Goal: Transaction & Acquisition: Purchase product/service

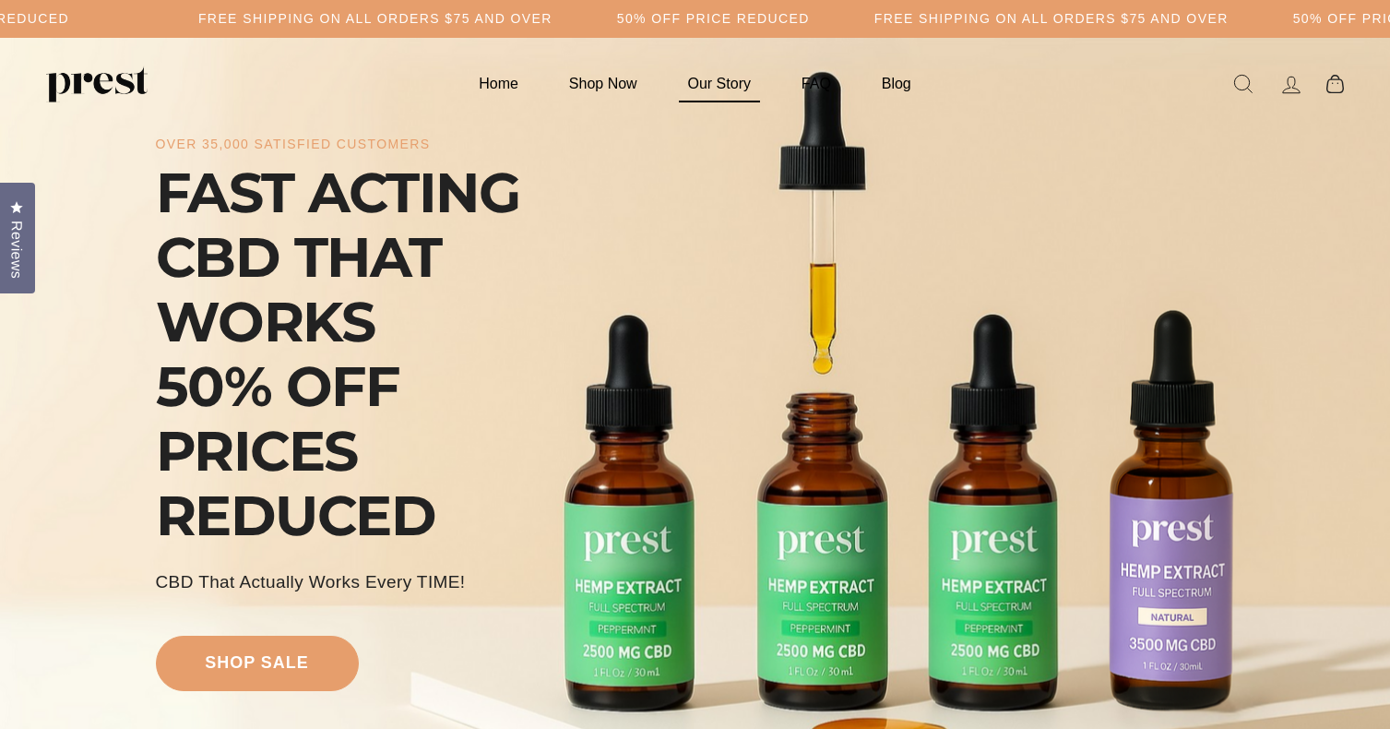
click at [715, 91] on link "Our Story" at bounding box center [719, 83] width 109 height 36
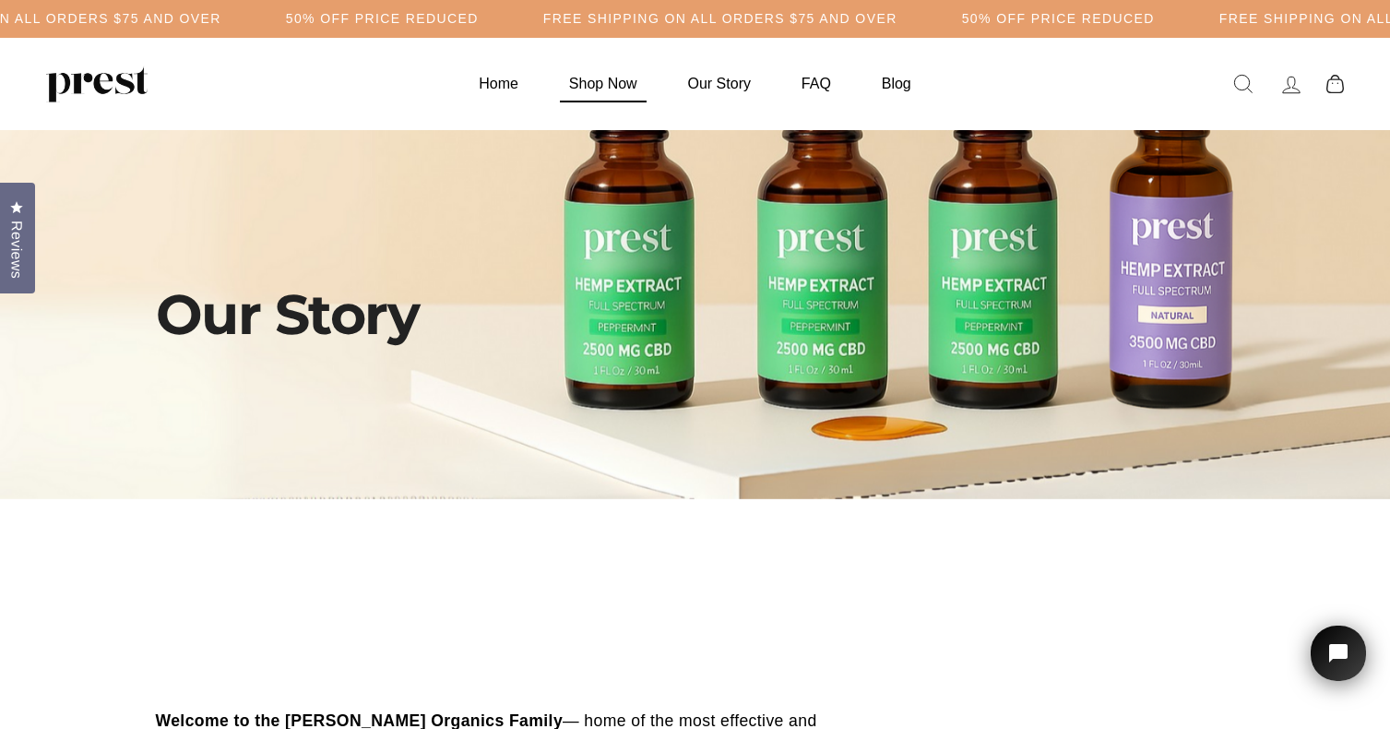
click at [611, 87] on link "Shop Now" at bounding box center [603, 83] width 114 height 36
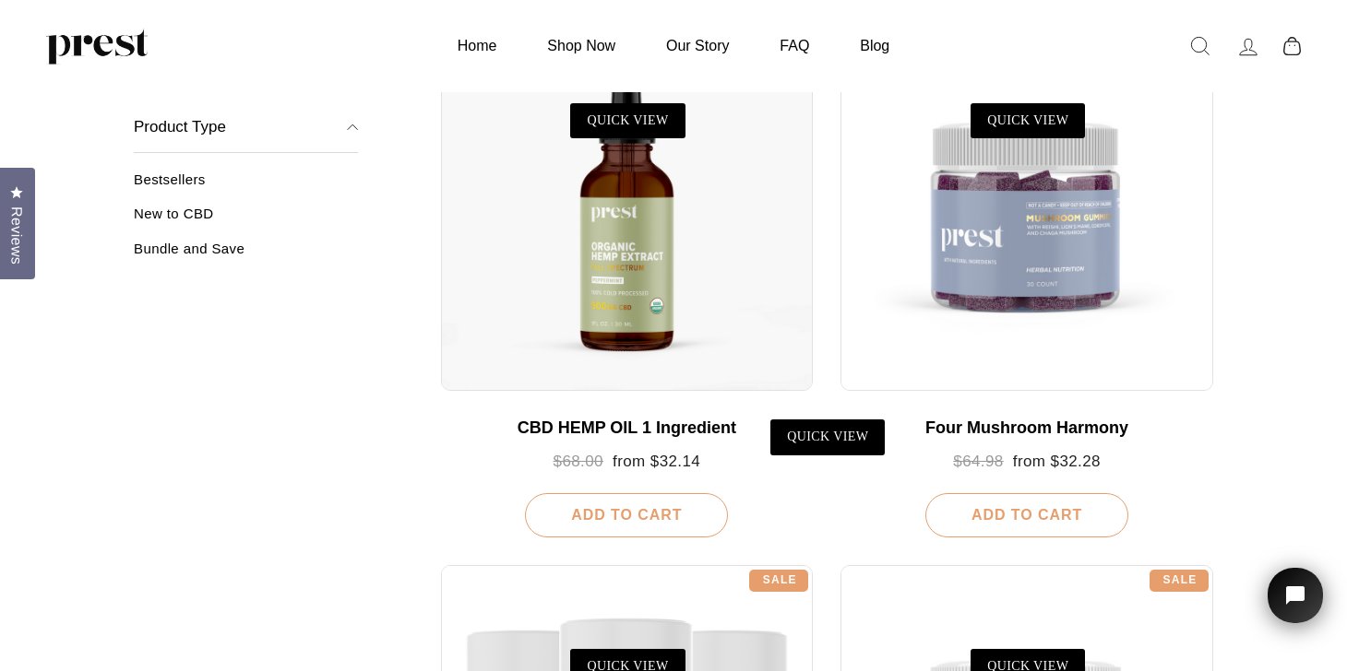
scroll to position [353, 0]
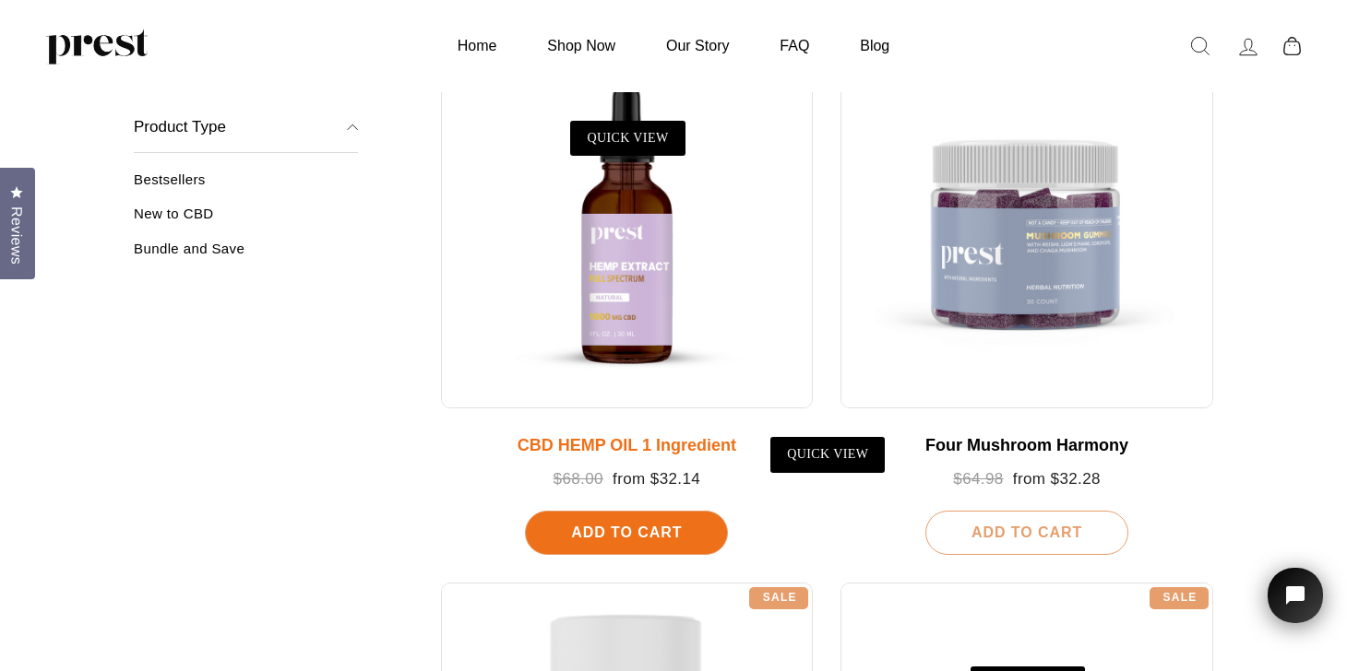
click at [662, 244] on div at bounding box center [627, 222] width 373 height 373
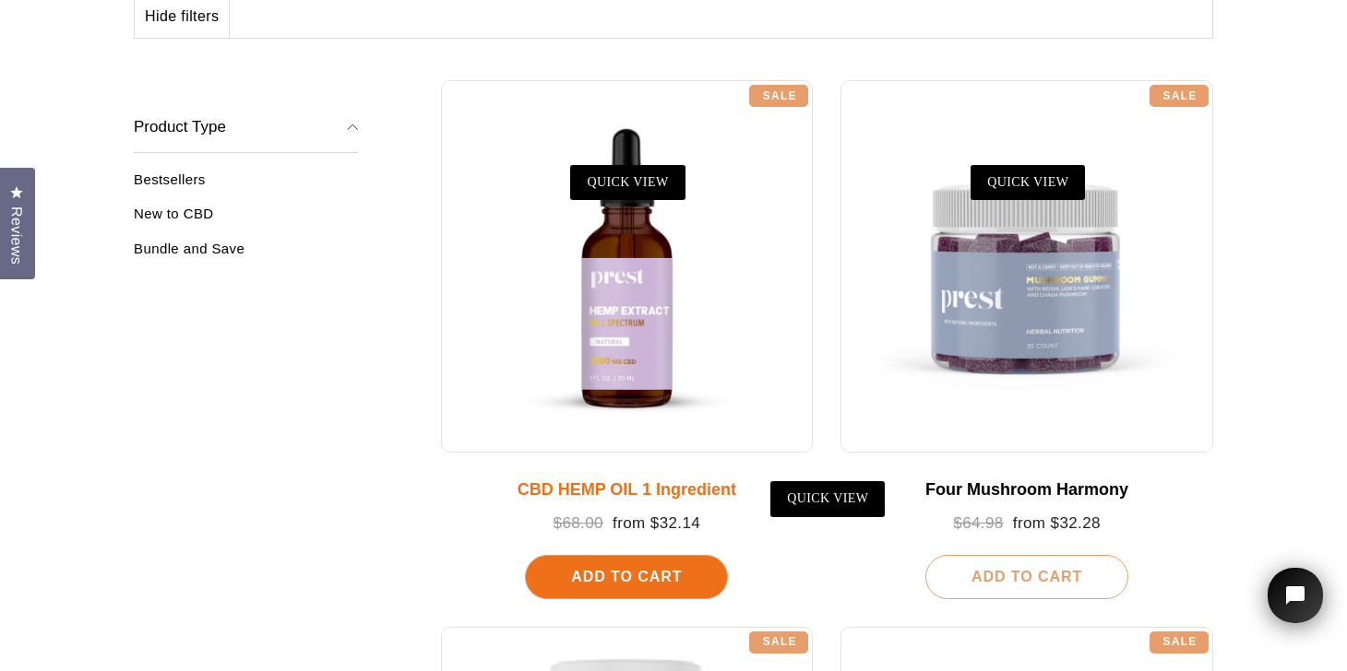
scroll to position [343, 0]
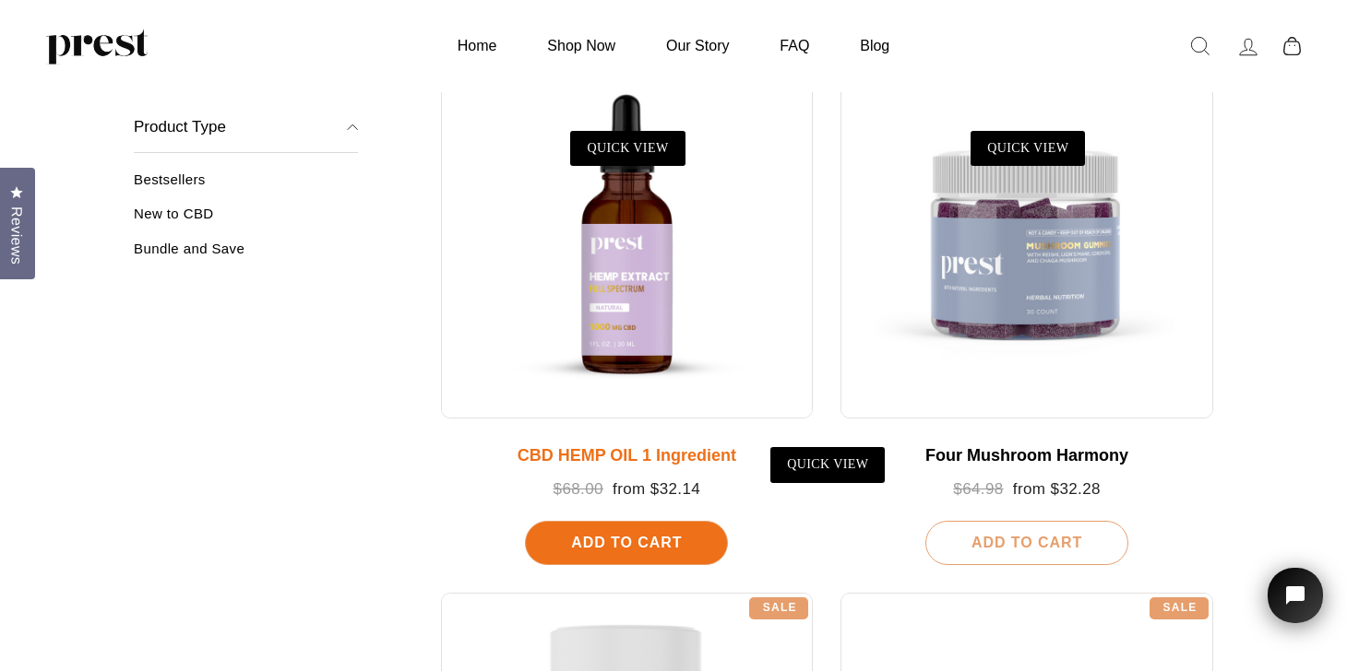
click at [654, 328] on div at bounding box center [627, 232] width 373 height 373
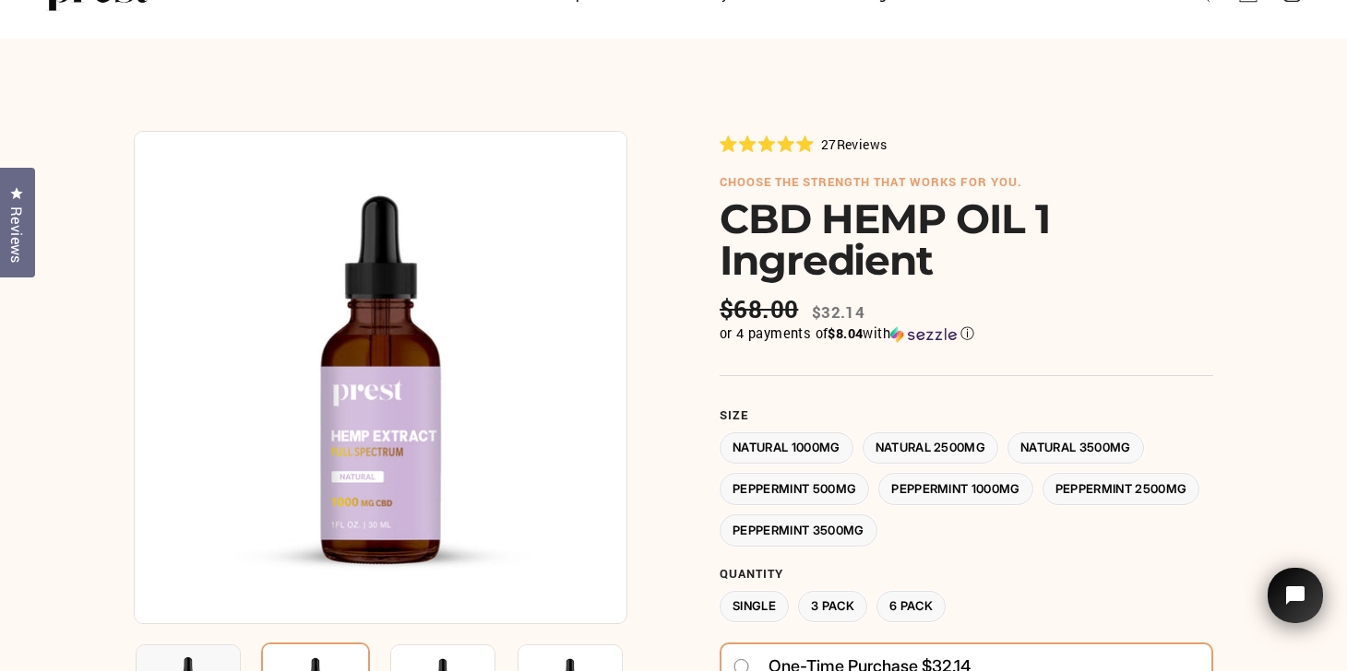
scroll to position [184, 0]
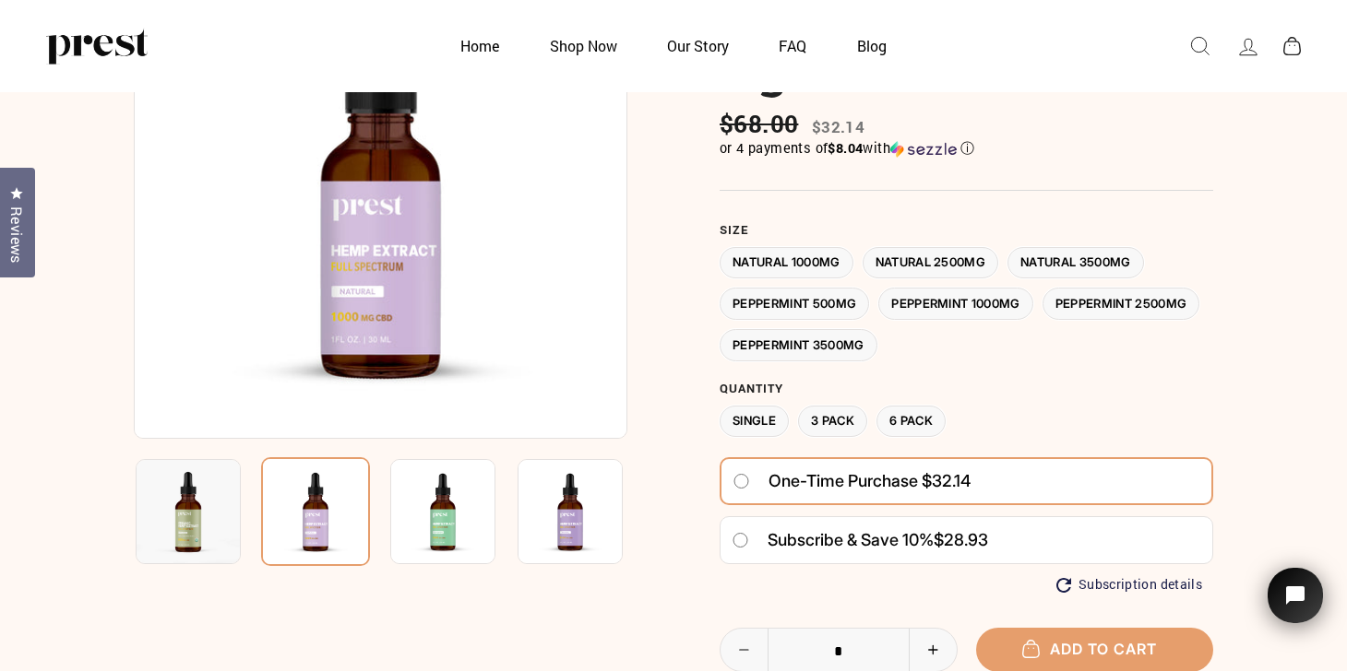
click at [1113, 232] on label "Size" at bounding box center [965, 230] width 493 height 15
click at [1106, 261] on label "Natural 3500MG" at bounding box center [1075, 263] width 137 height 32
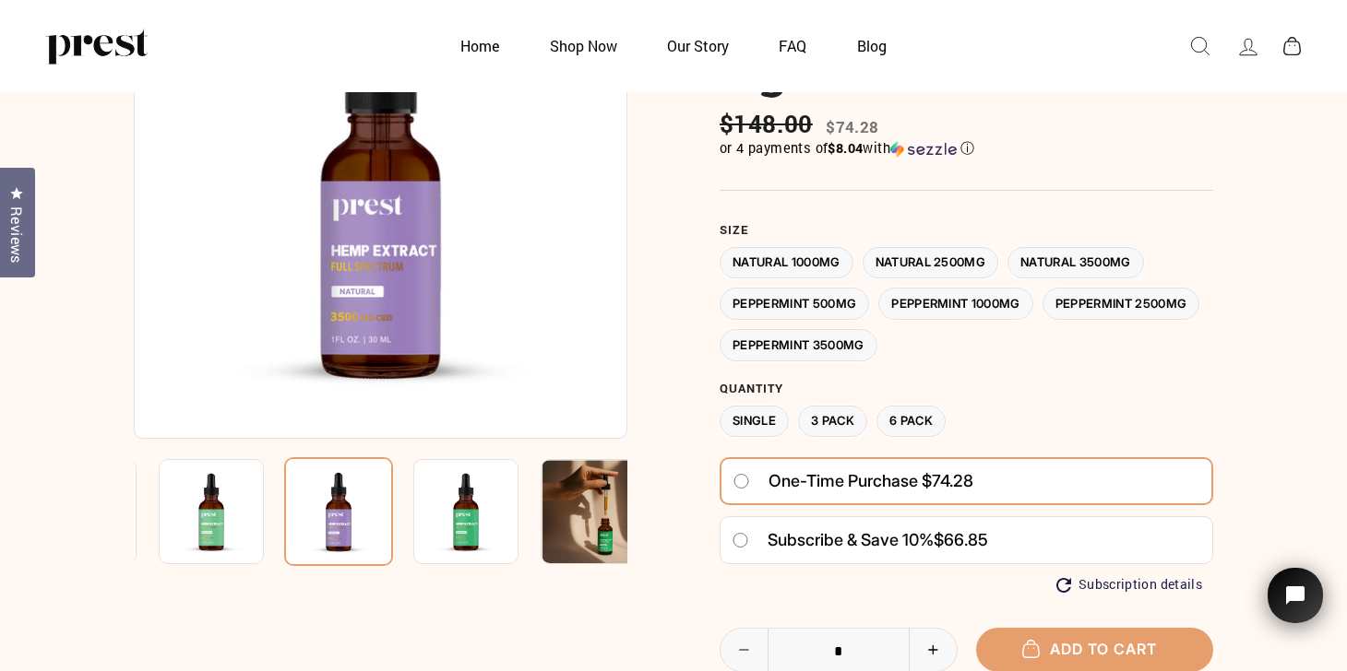
click at [927, 249] on label "Natural 2500MG" at bounding box center [930, 263] width 137 height 32
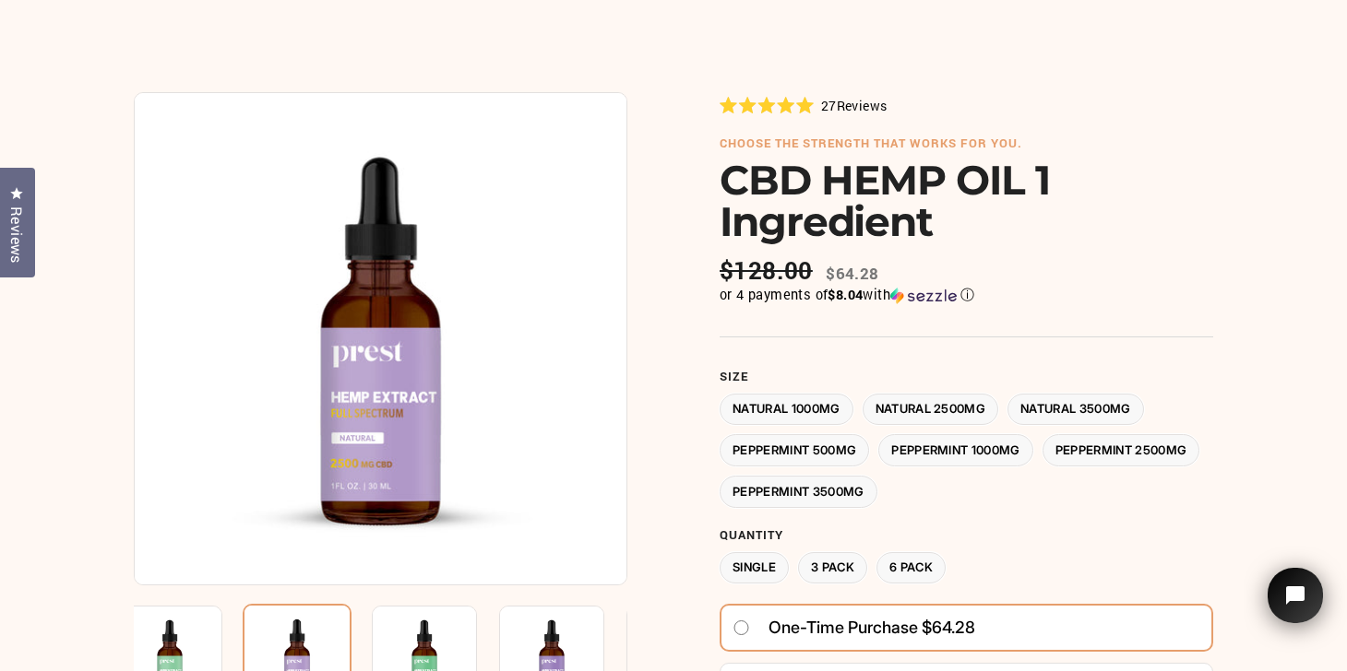
scroll to position [139, 0]
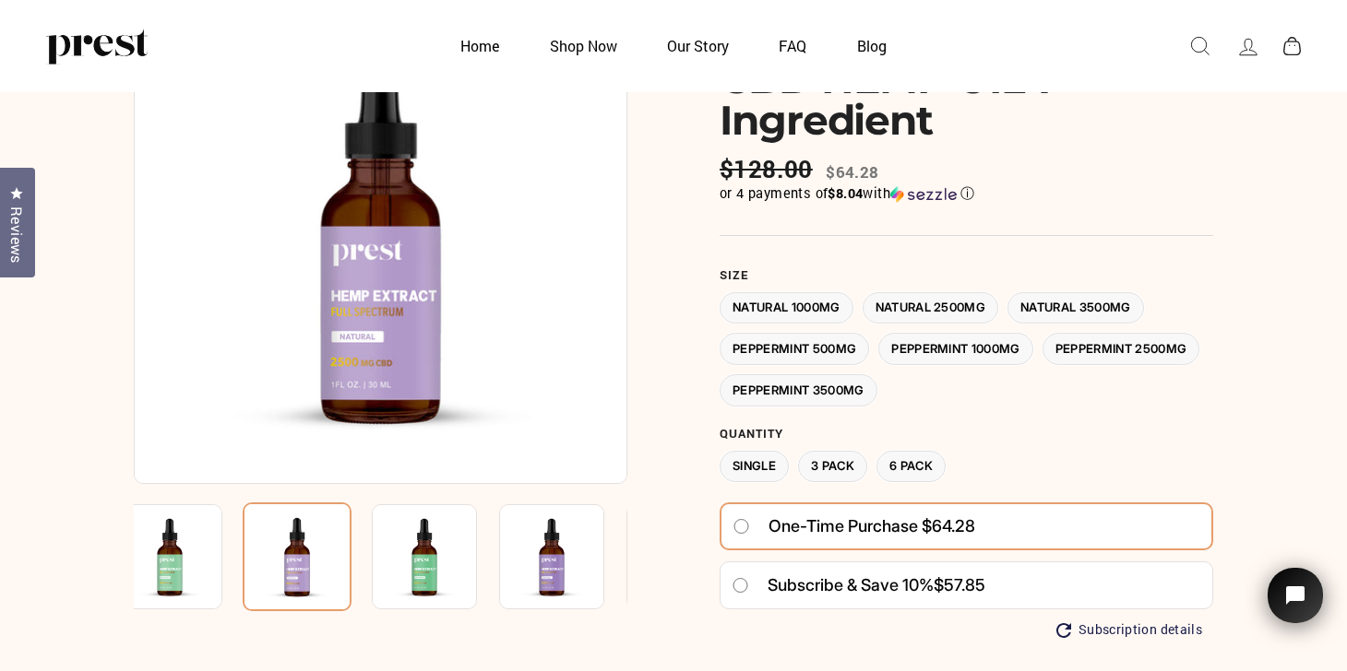
click at [1123, 303] on label "Natural 3500MG" at bounding box center [1075, 308] width 137 height 32
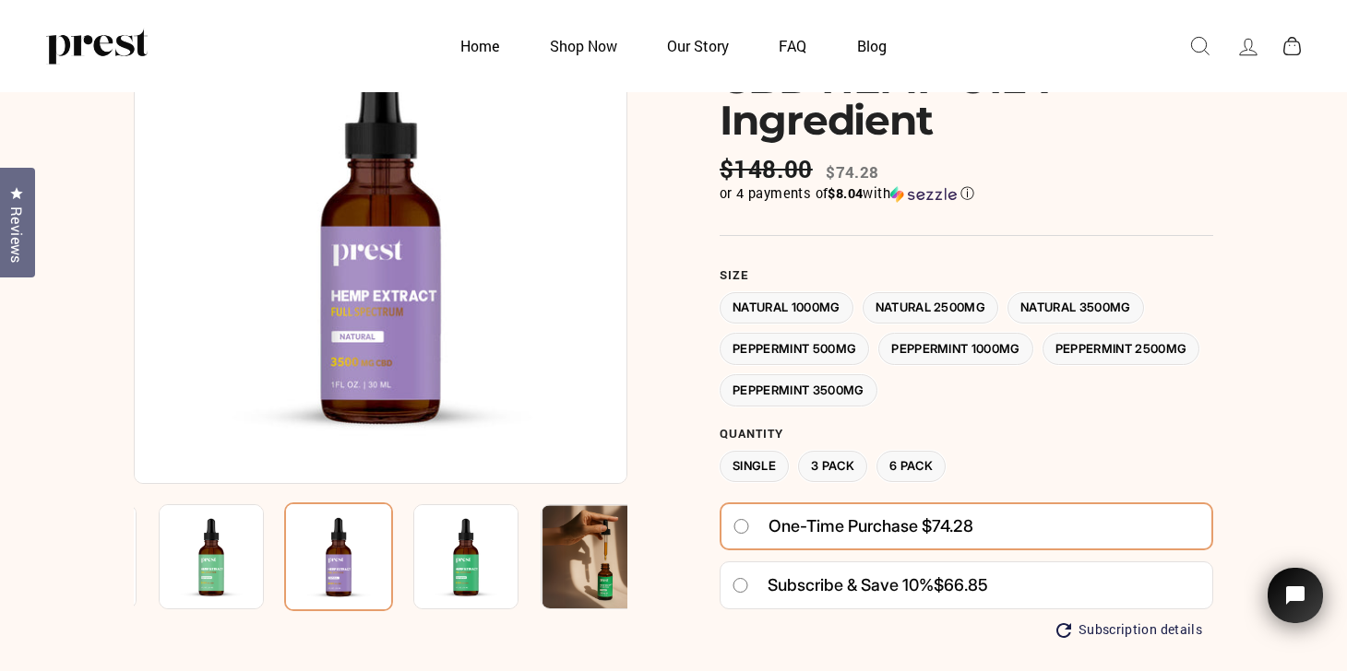
click at [810, 303] on label "Natural 1000MG" at bounding box center [786, 308] width 134 height 32
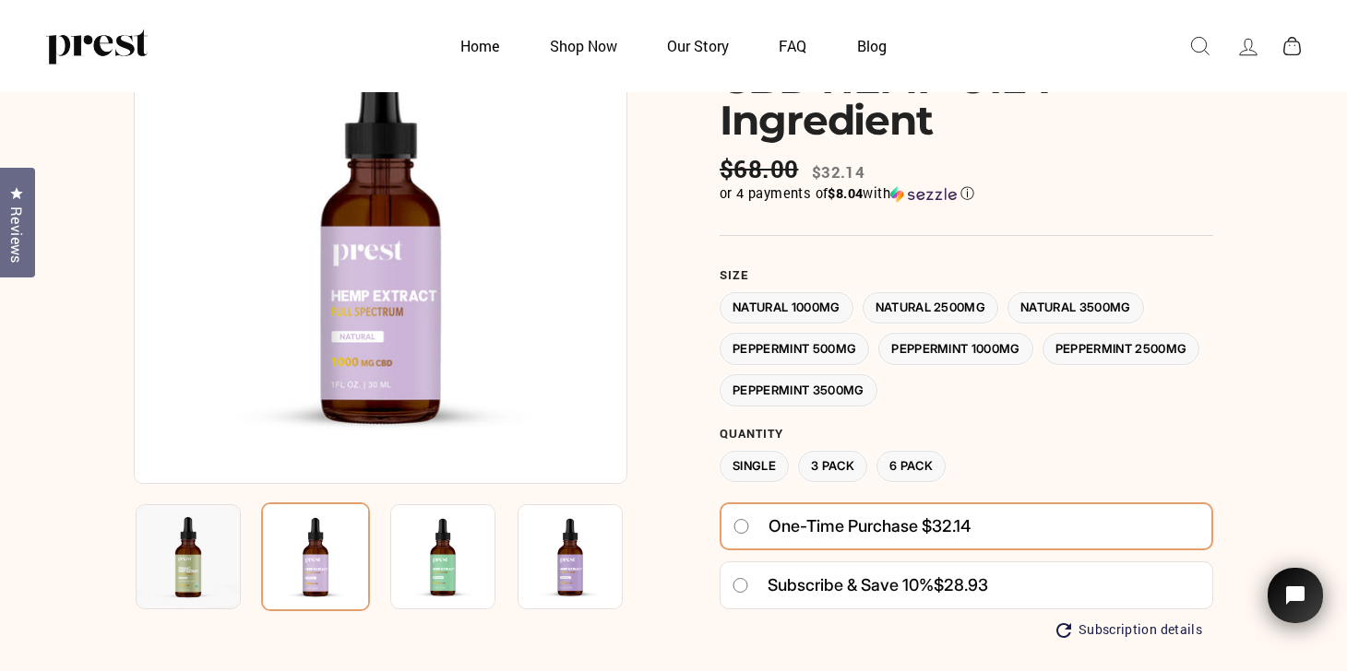
click at [449, 534] on img at bounding box center [442, 557] width 105 height 105
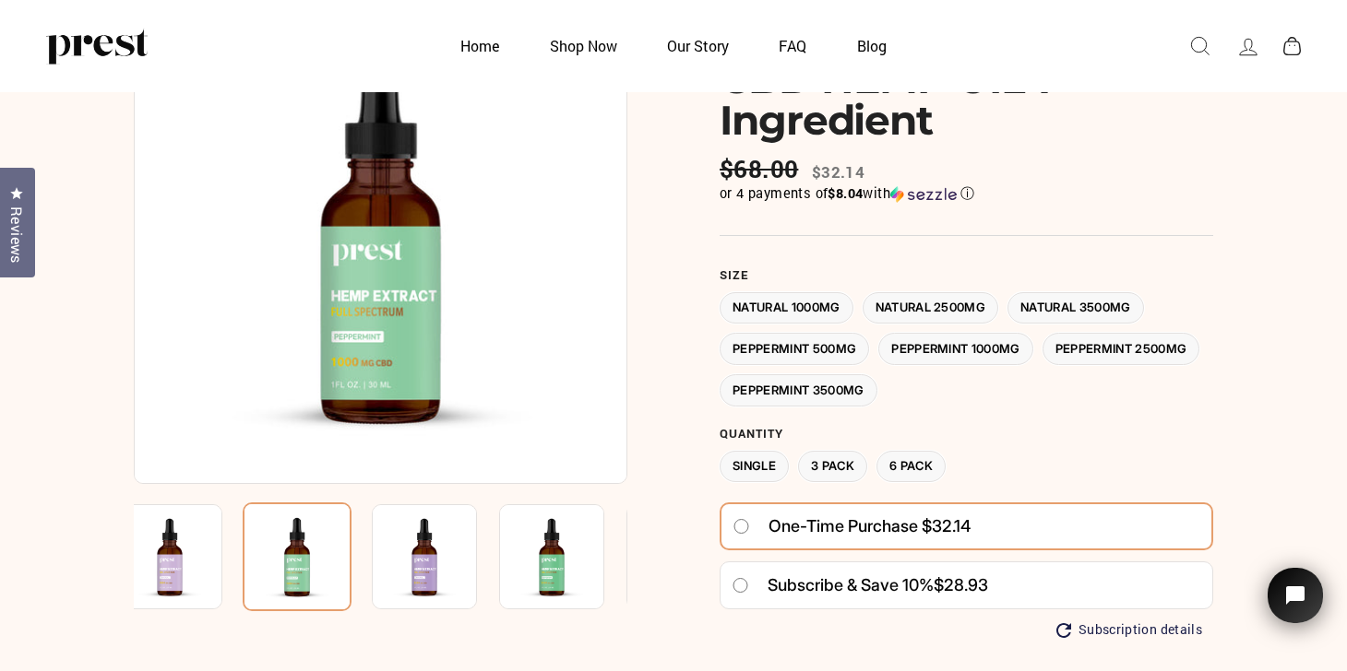
click at [296, 556] on img at bounding box center [297, 557] width 109 height 109
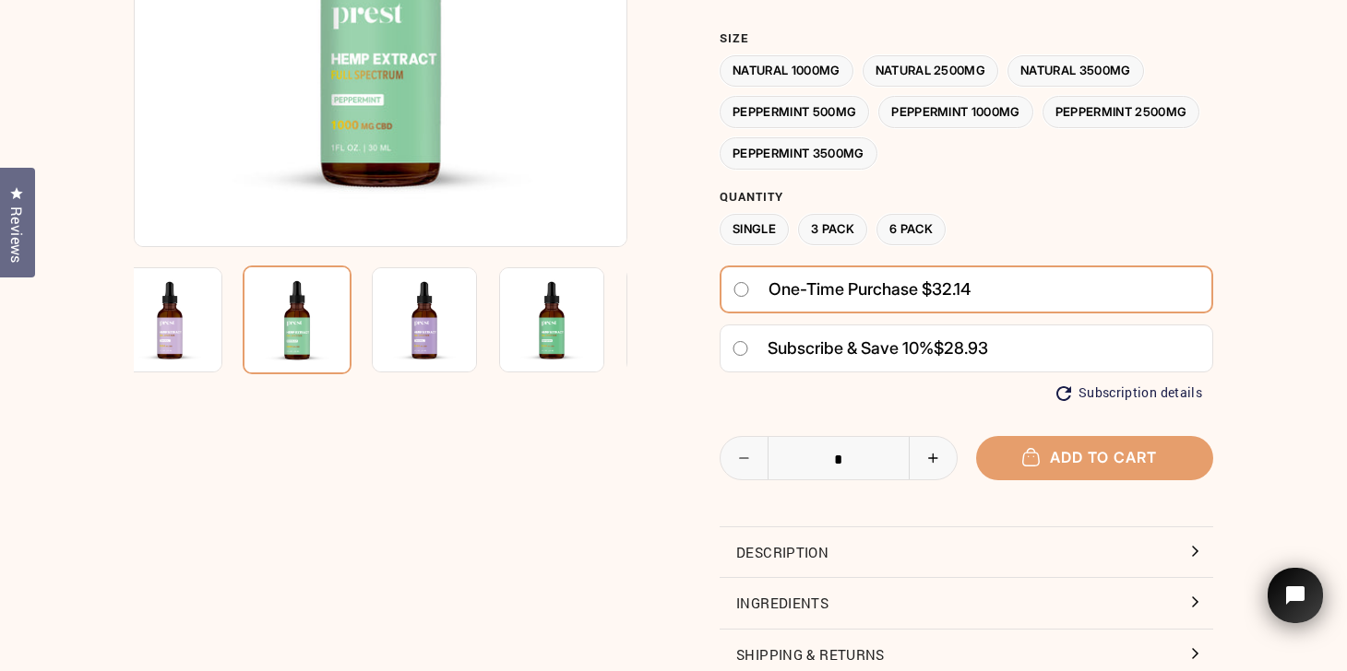
scroll to position [645, 0]
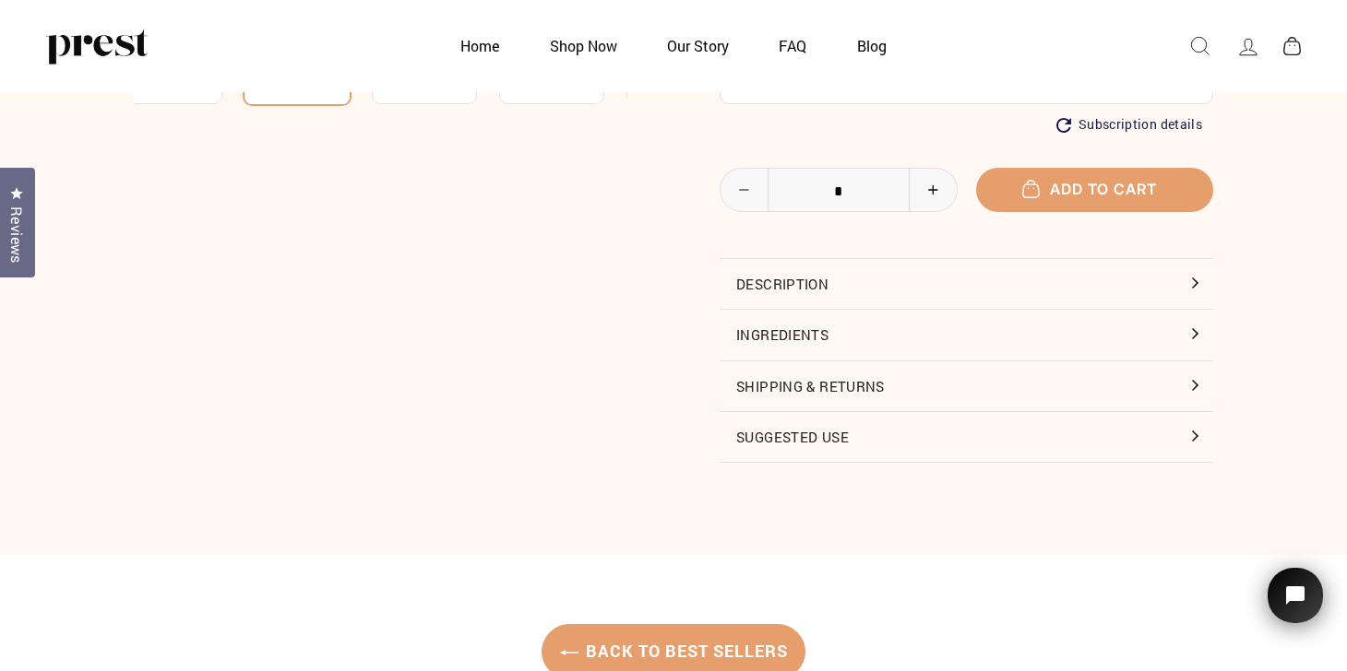
click at [899, 263] on button "Description" at bounding box center [965, 284] width 493 height 50
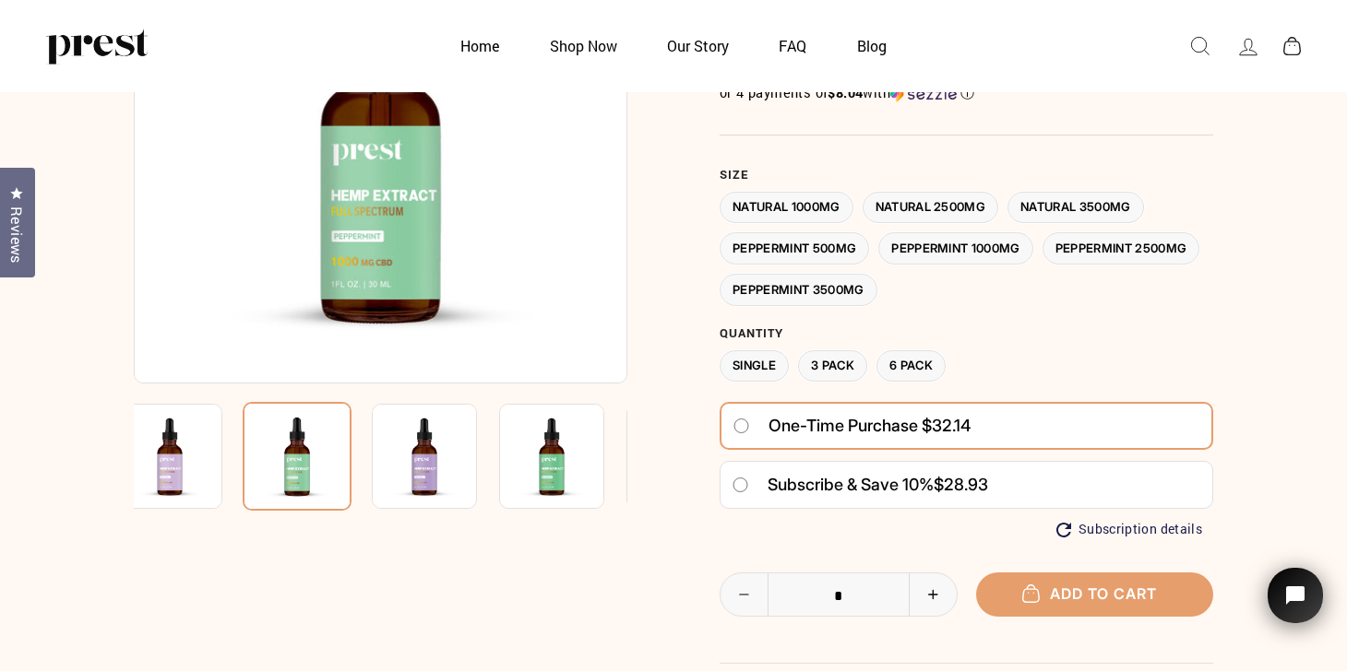
scroll to position [251, 0]
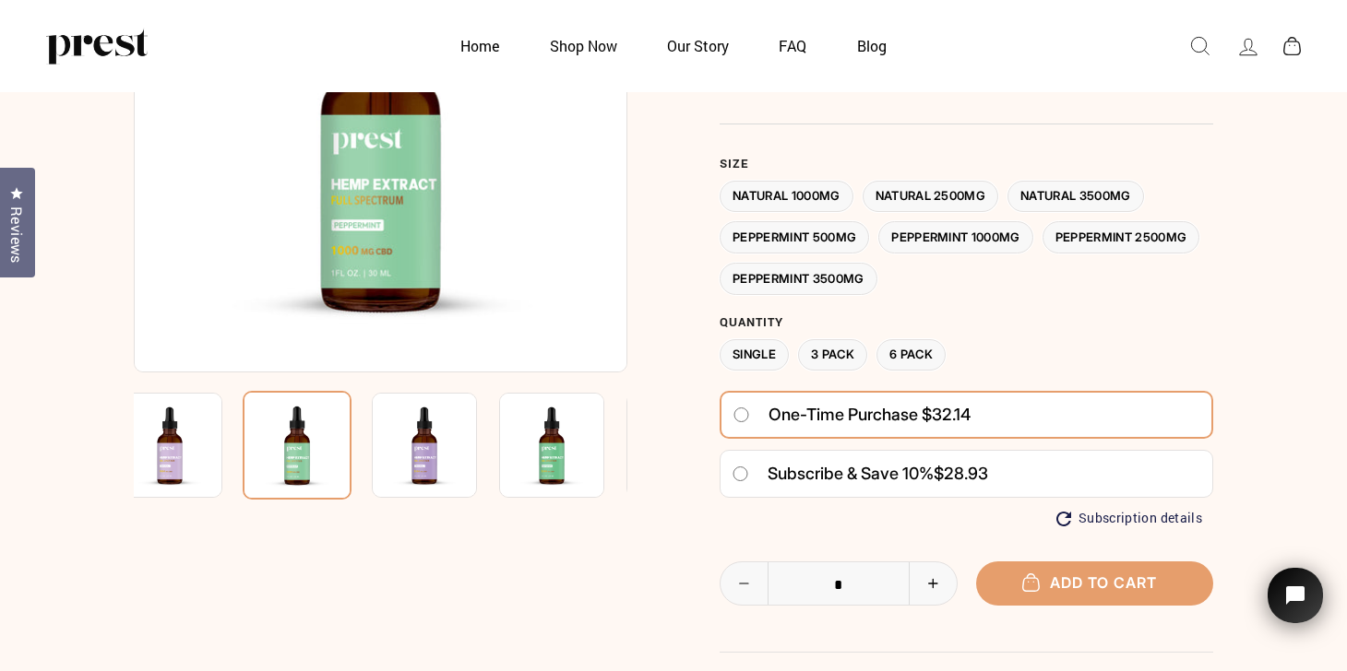
click at [427, 424] on img at bounding box center [424, 445] width 105 height 105
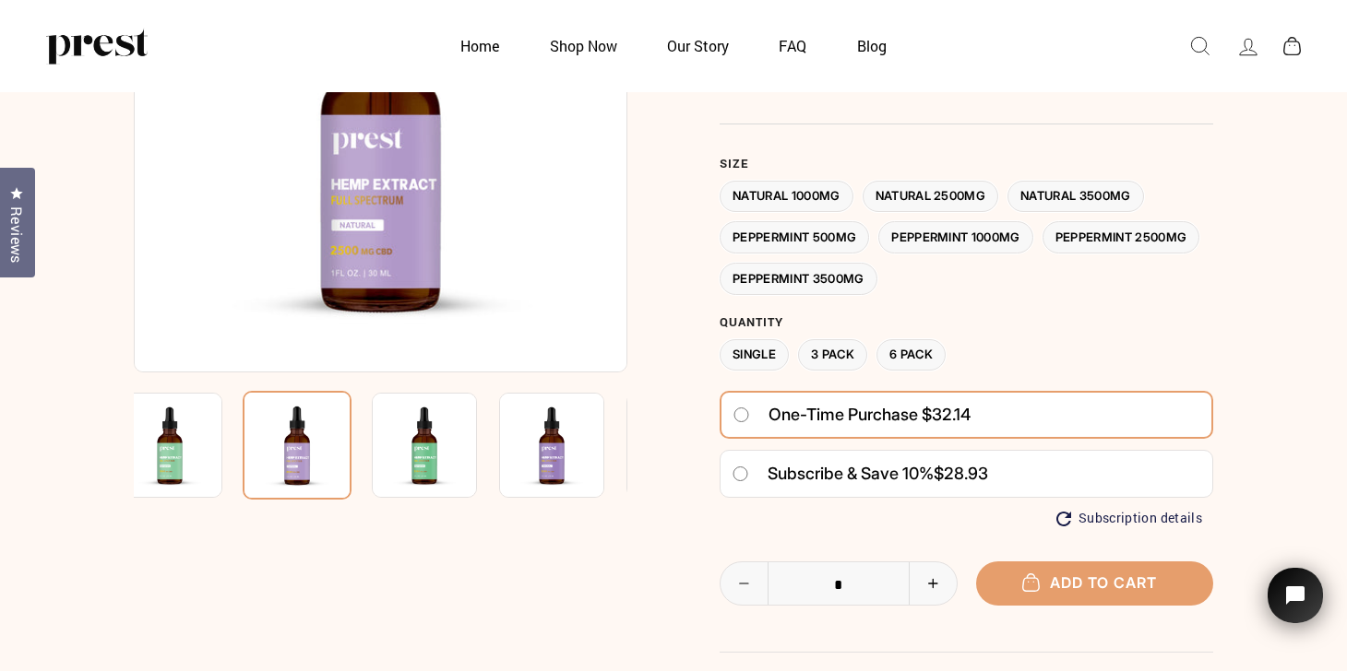
click at [168, 434] on img at bounding box center [169, 445] width 105 height 105
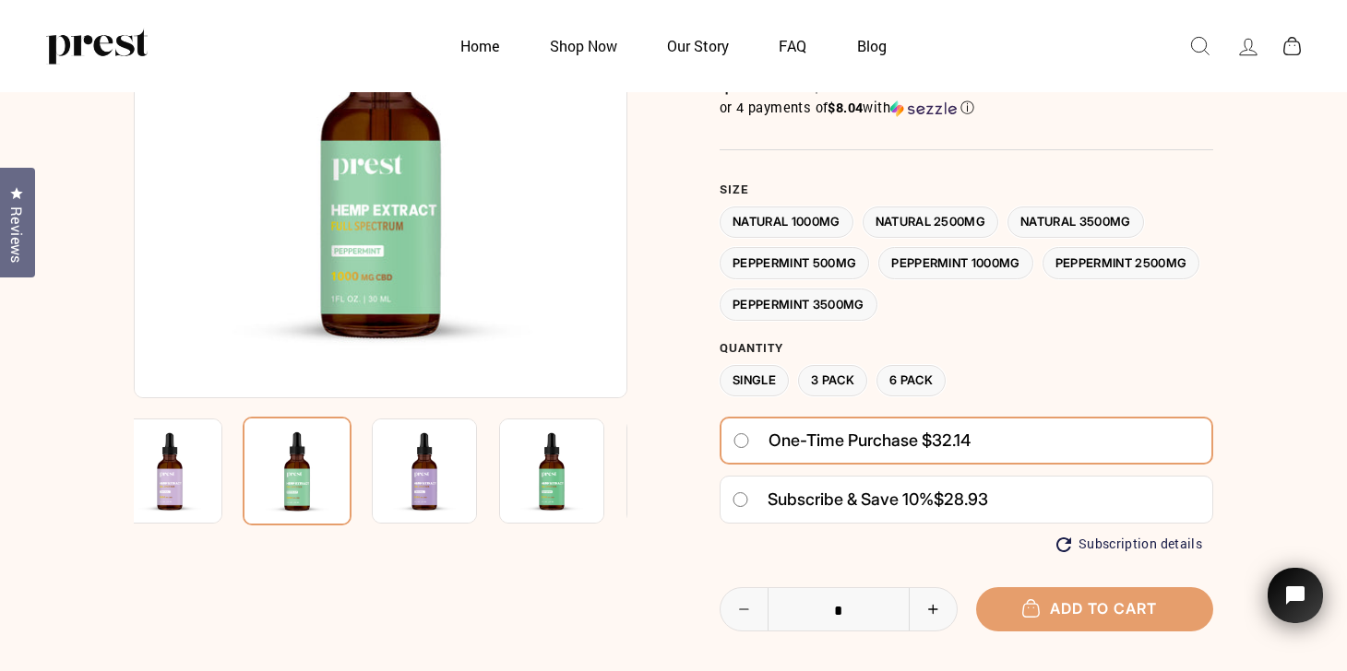
scroll to position [154, 0]
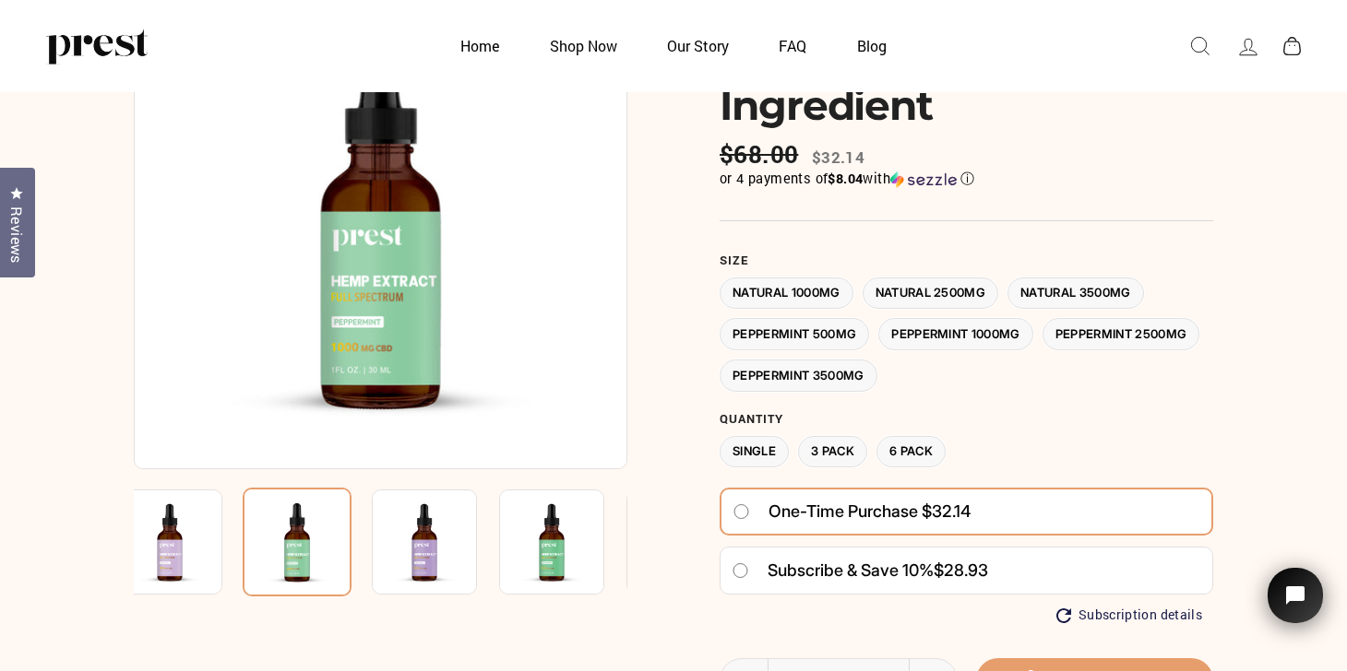
click at [779, 290] on label "Natural 1000MG" at bounding box center [786, 294] width 134 height 32
click at [950, 295] on label "Natural 2500MG" at bounding box center [930, 294] width 137 height 32
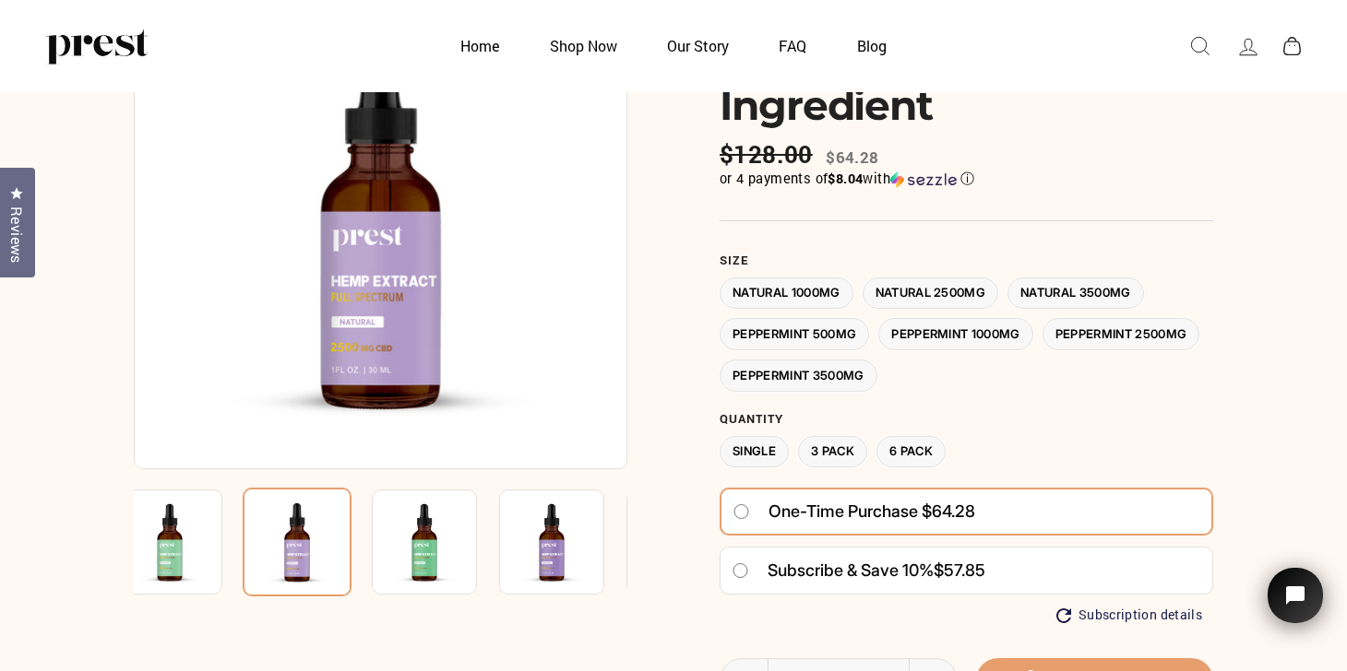
click at [791, 284] on label "Natural 1000MG" at bounding box center [786, 294] width 134 height 32
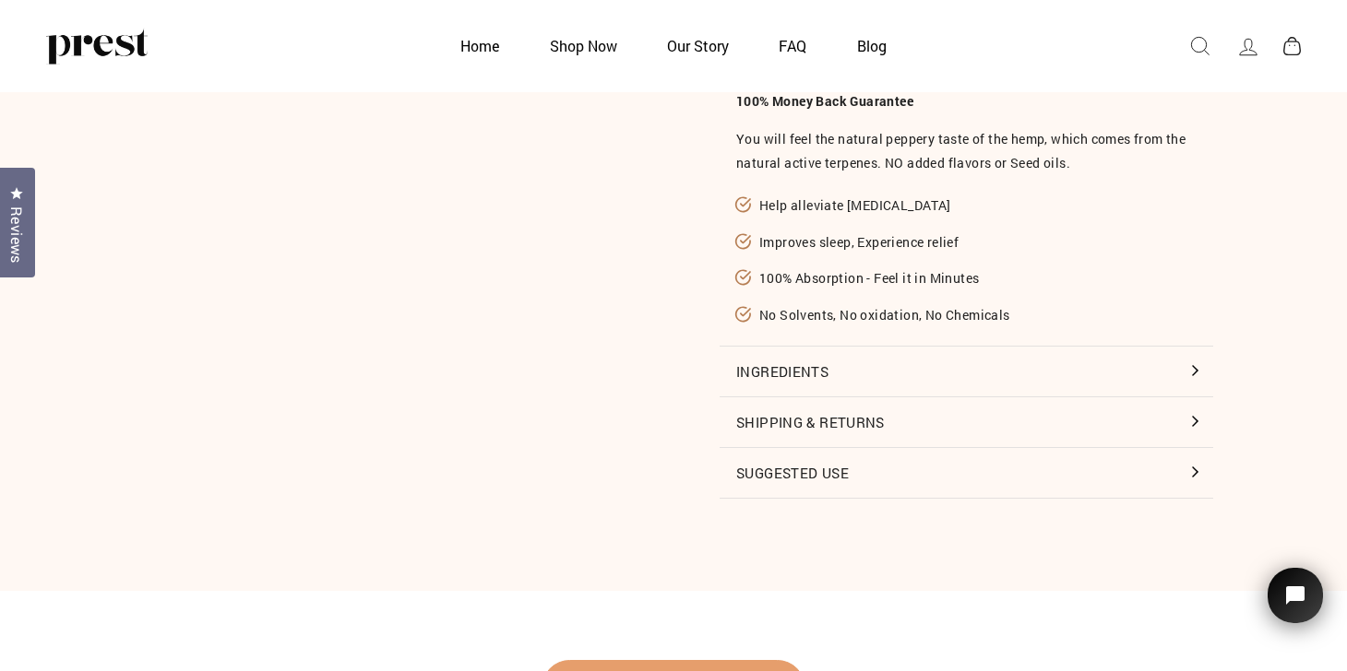
scroll to position [873, 0]
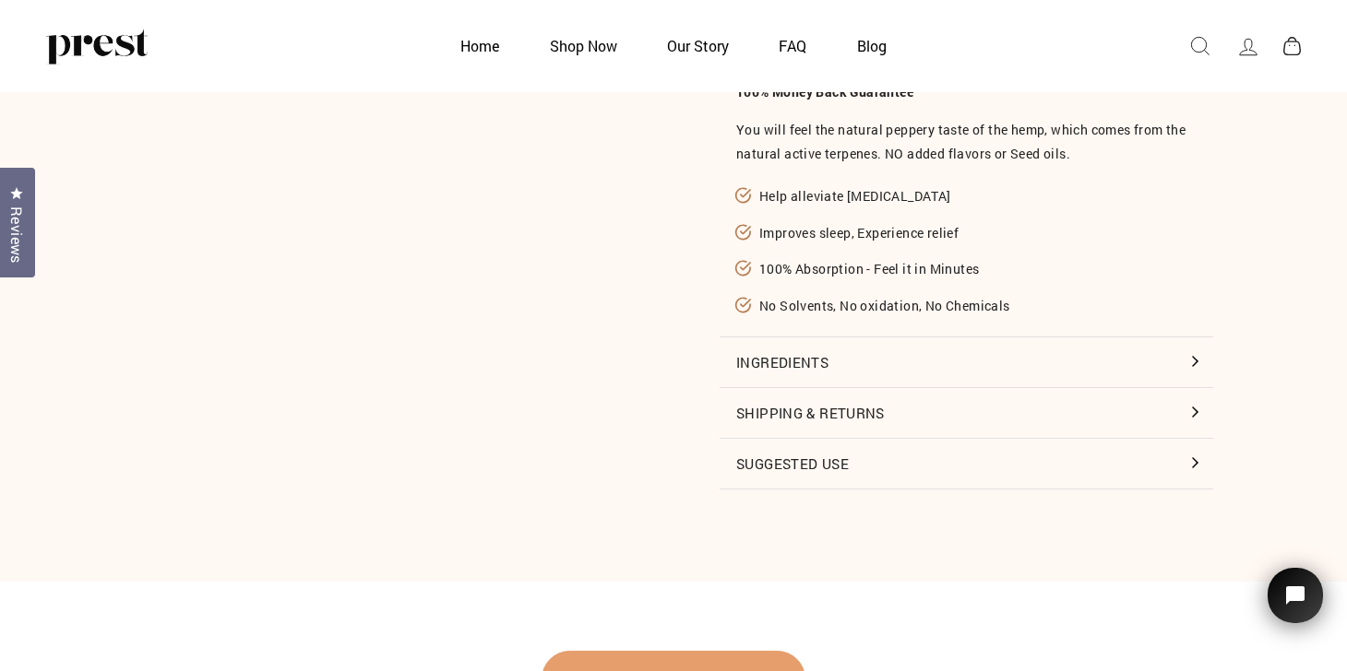
click at [807, 351] on button "Ingredients" at bounding box center [965, 363] width 493 height 50
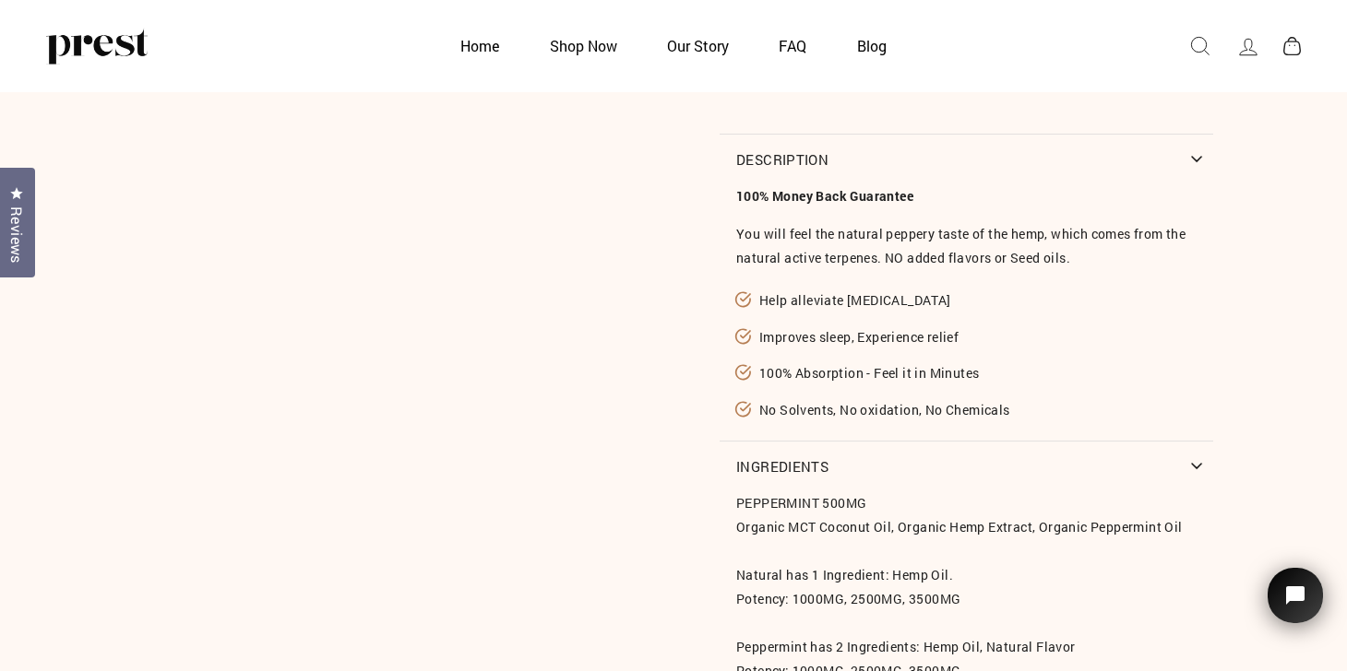
scroll to position [1249, 0]
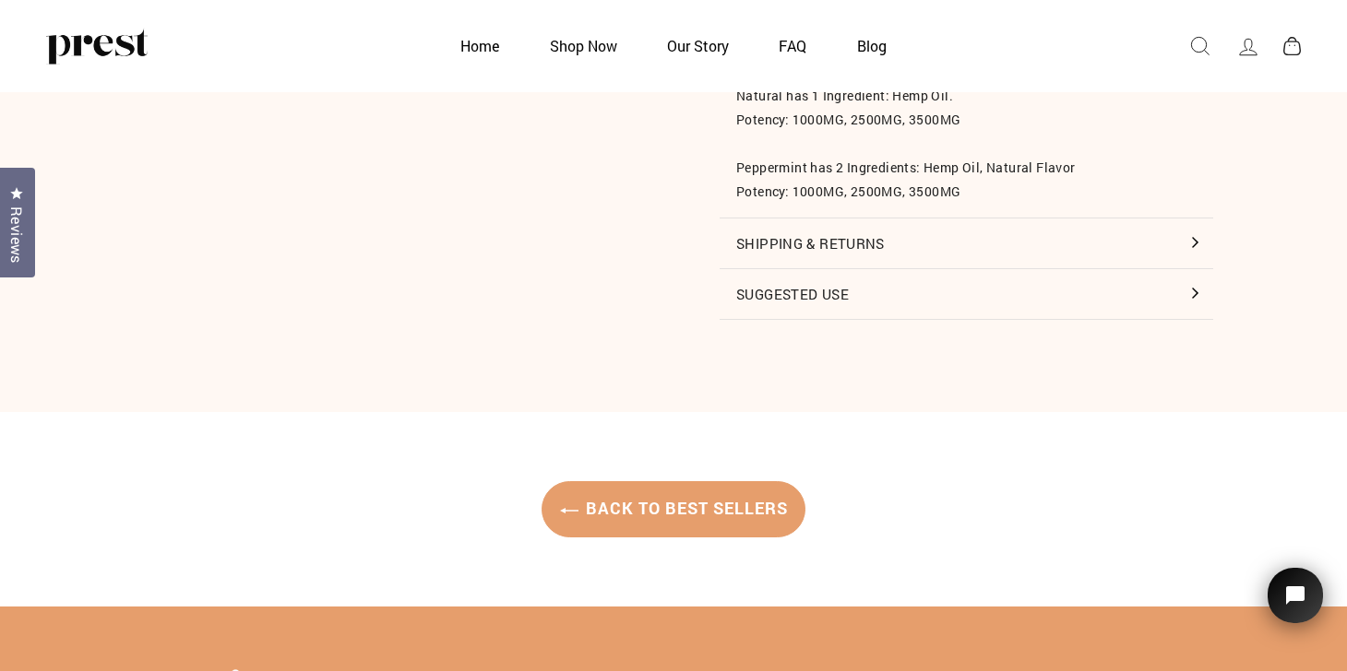
click at [897, 303] on button "Suggested Use" at bounding box center [965, 294] width 493 height 50
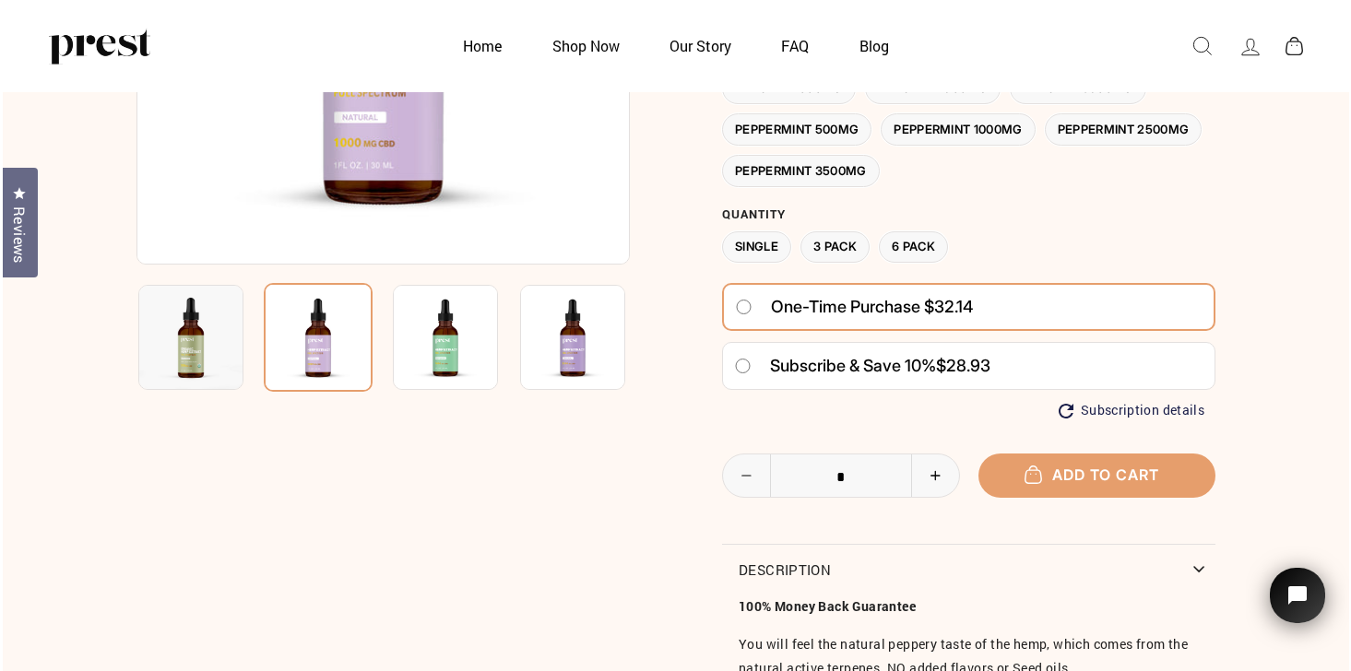
scroll to position [382, 0]
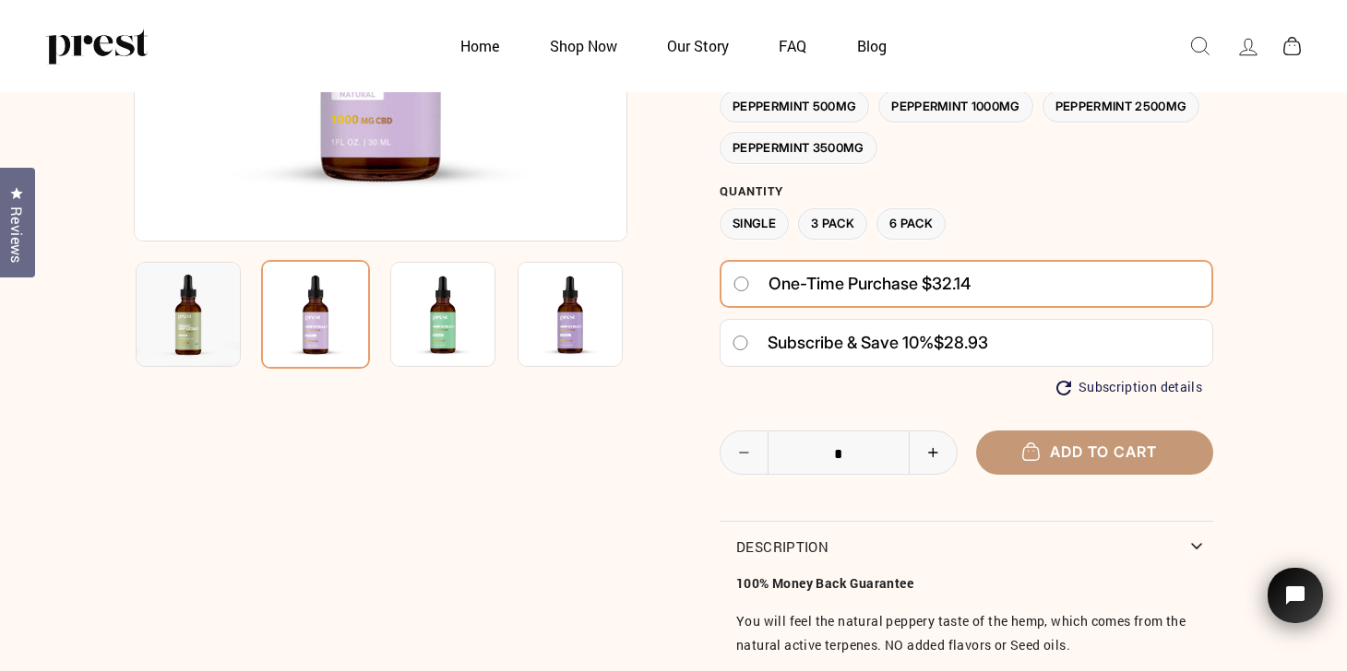
click at [1117, 447] on button "Add to cart" at bounding box center [1095, 452] width 238 height 43
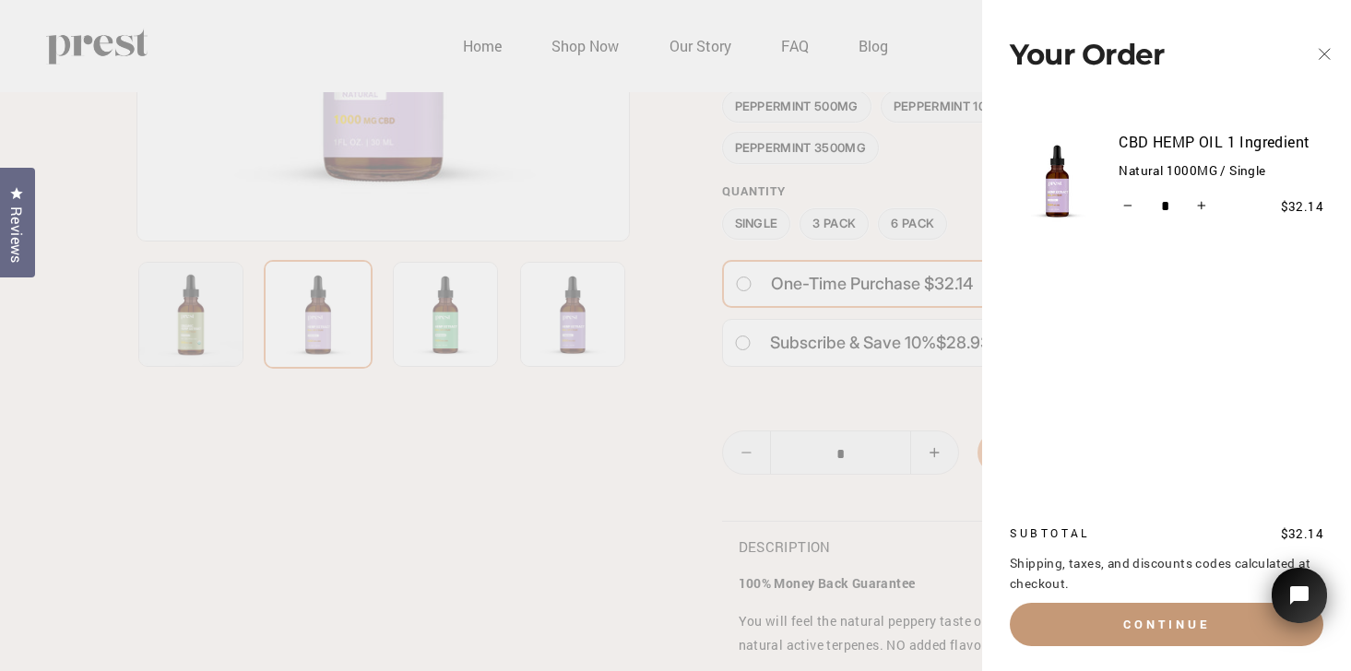
click at [1139, 625] on button "Continue" at bounding box center [1167, 624] width 314 height 42
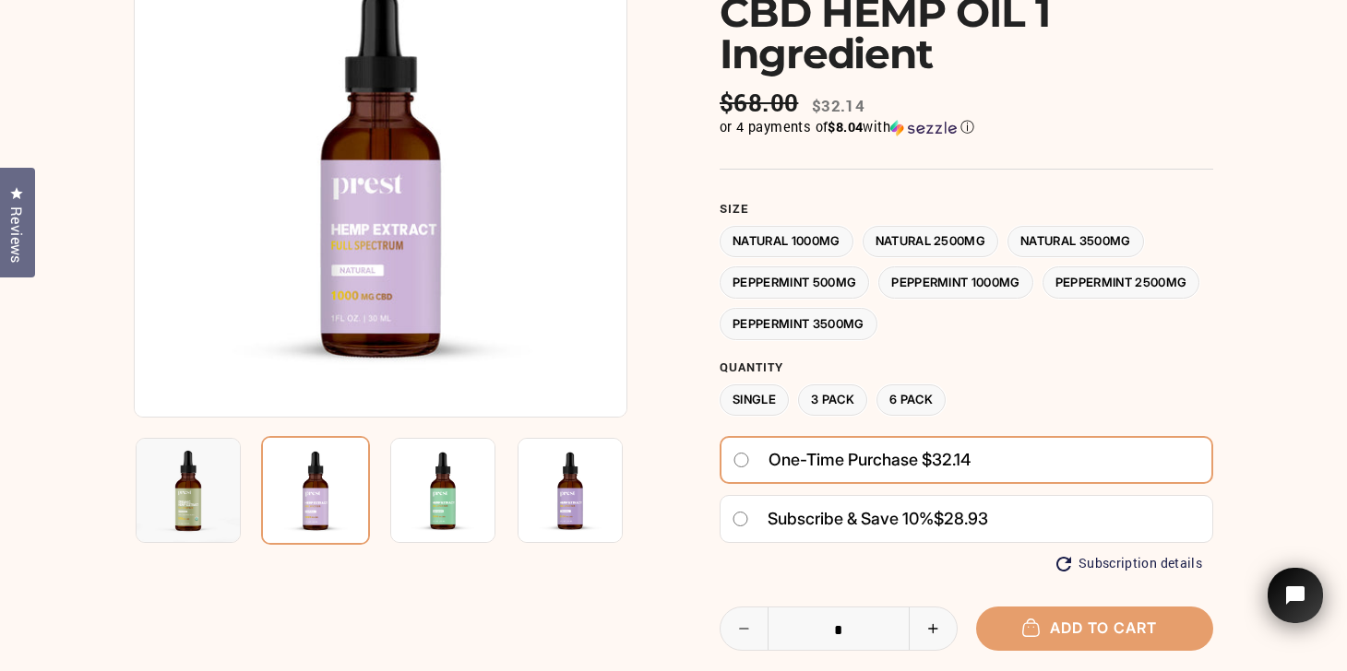
scroll to position [219, 0]
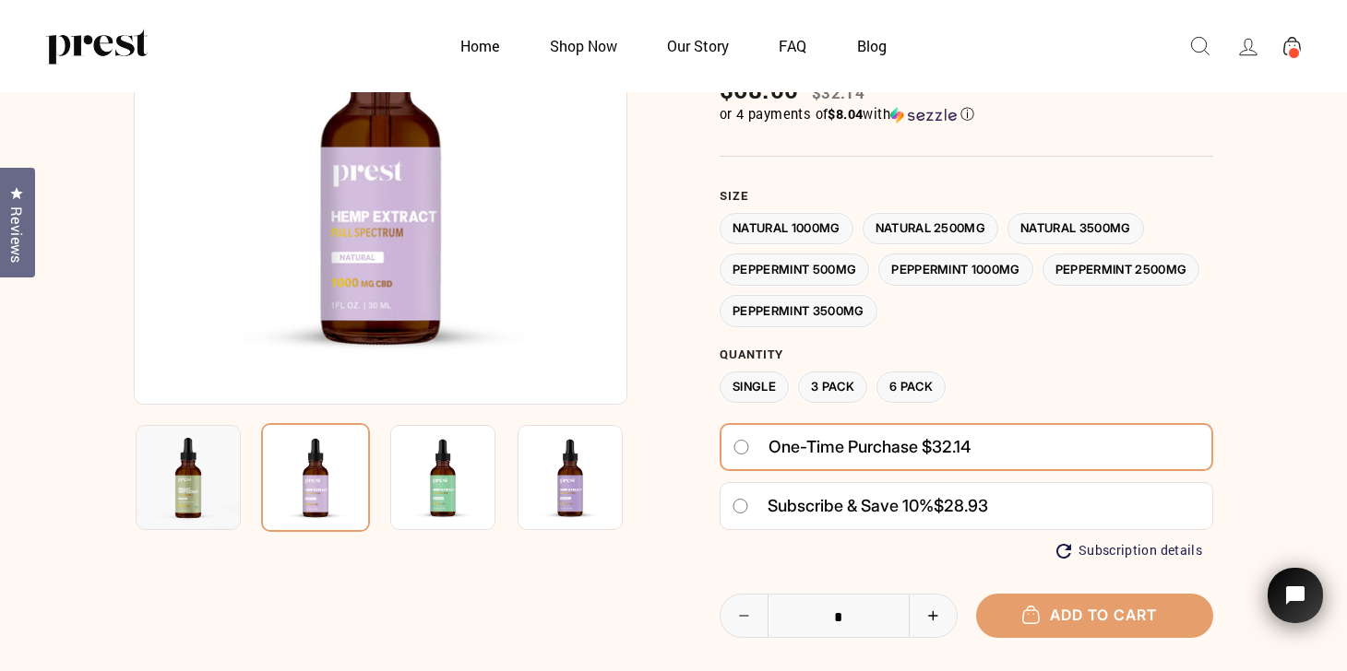
click at [1081, 221] on label "Natural 3500MG" at bounding box center [1075, 229] width 137 height 32
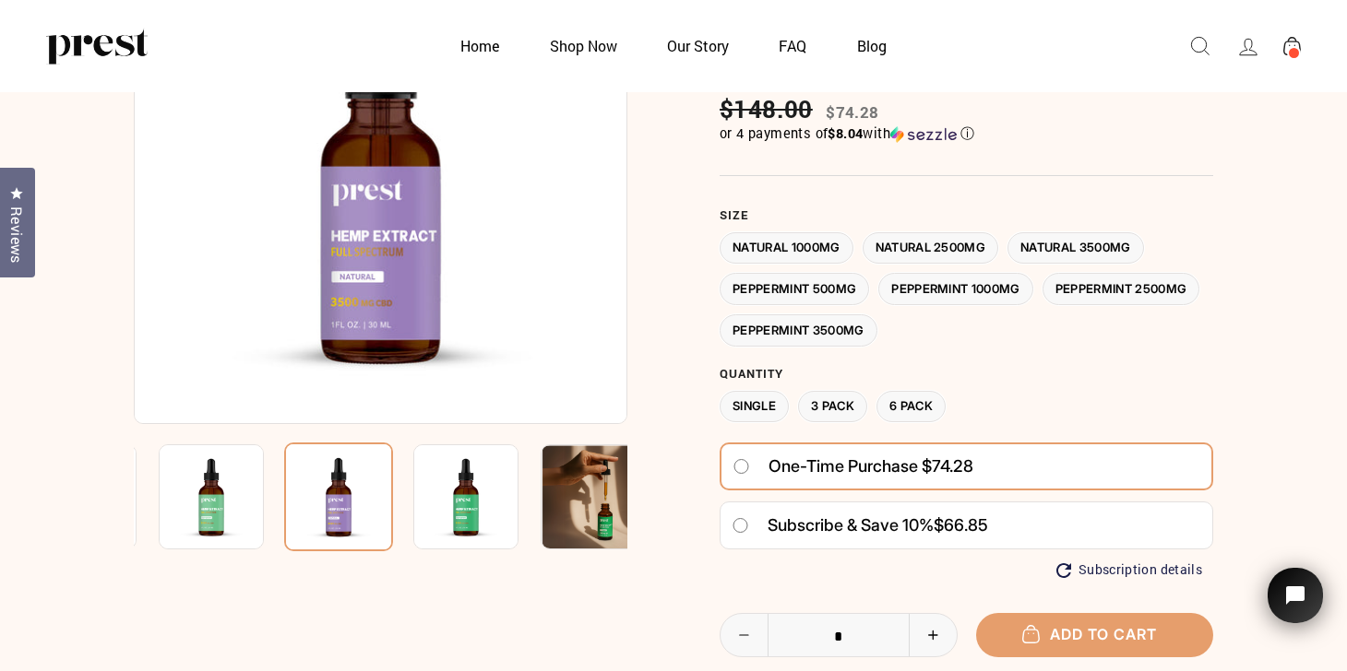
scroll to position [191, 0]
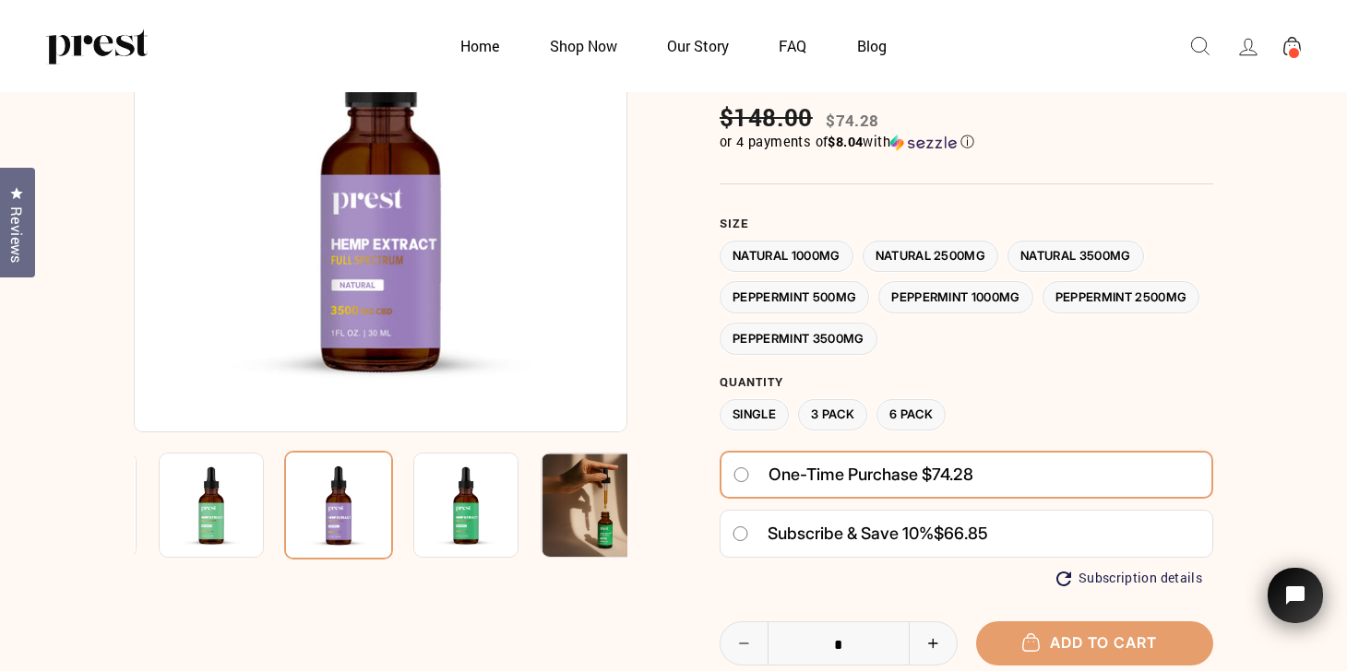
click at [813, 249] on label "Natural 1000MG" at bounding box center [786, 257] width 134 height 32
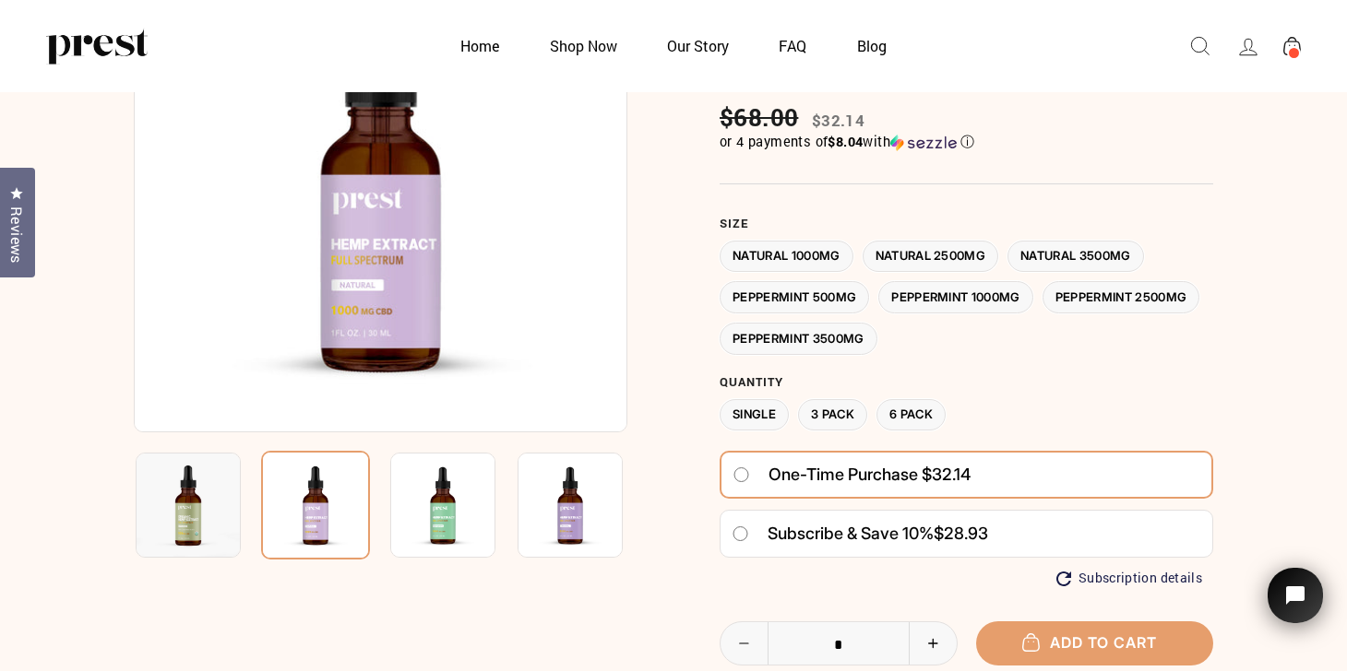
click at [931, 253] on label "Natural 2500MG" at bounding box center [930, 257] width 137 height 32
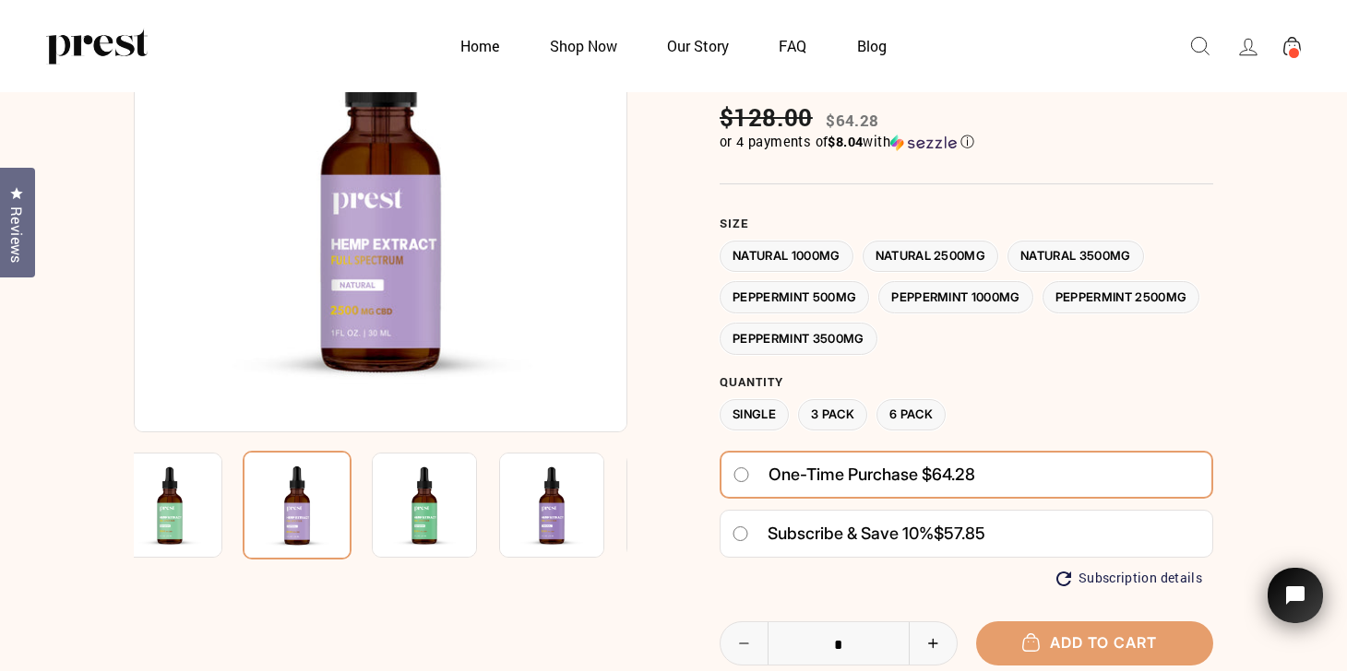
click at [1077, 245] on label "Natural 3500MG" at bounding box center [1075, 257] width 137 height 32
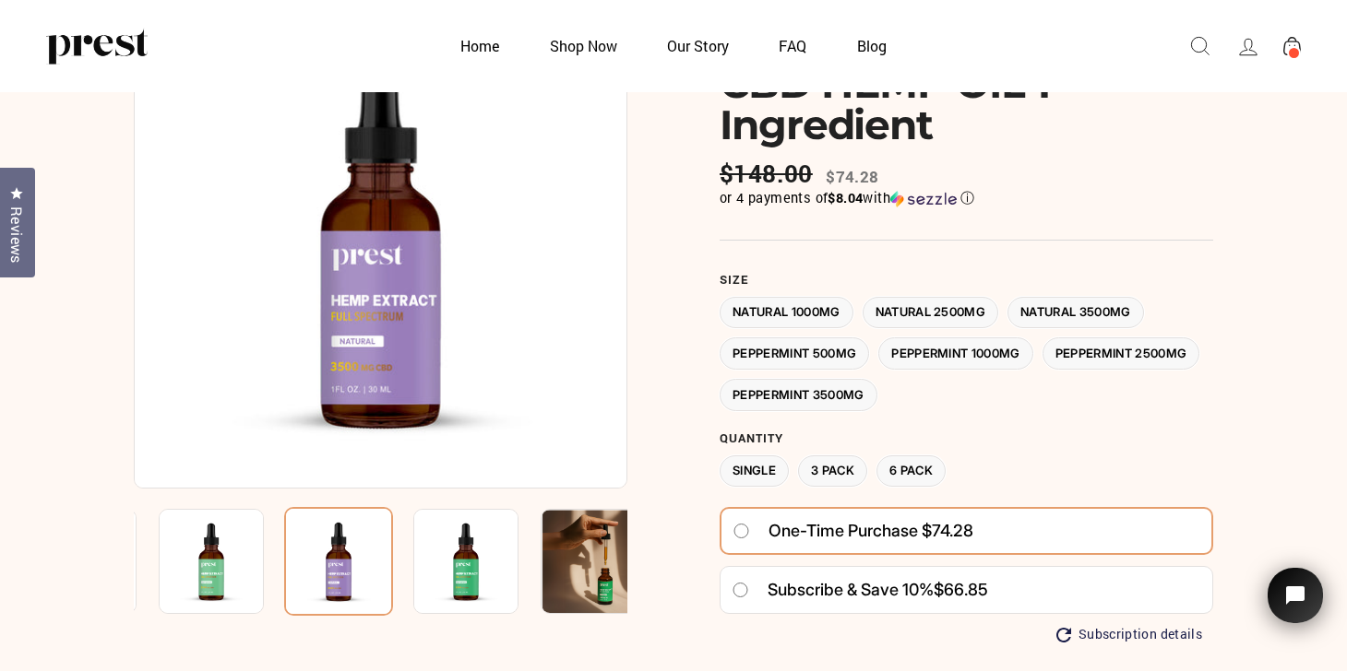
scroll to position [128, 0]
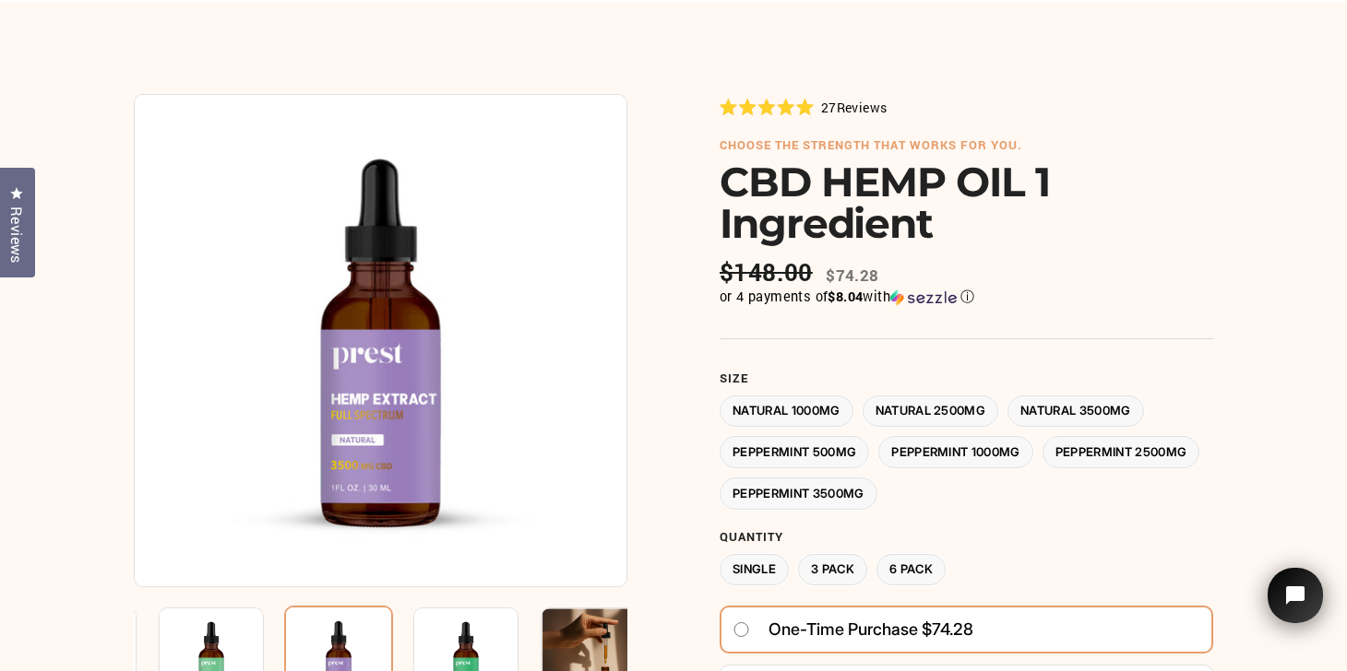
click at [790, 409] on label "Natural 1000MG" at bounding box center [786, 412] width 134 height 32
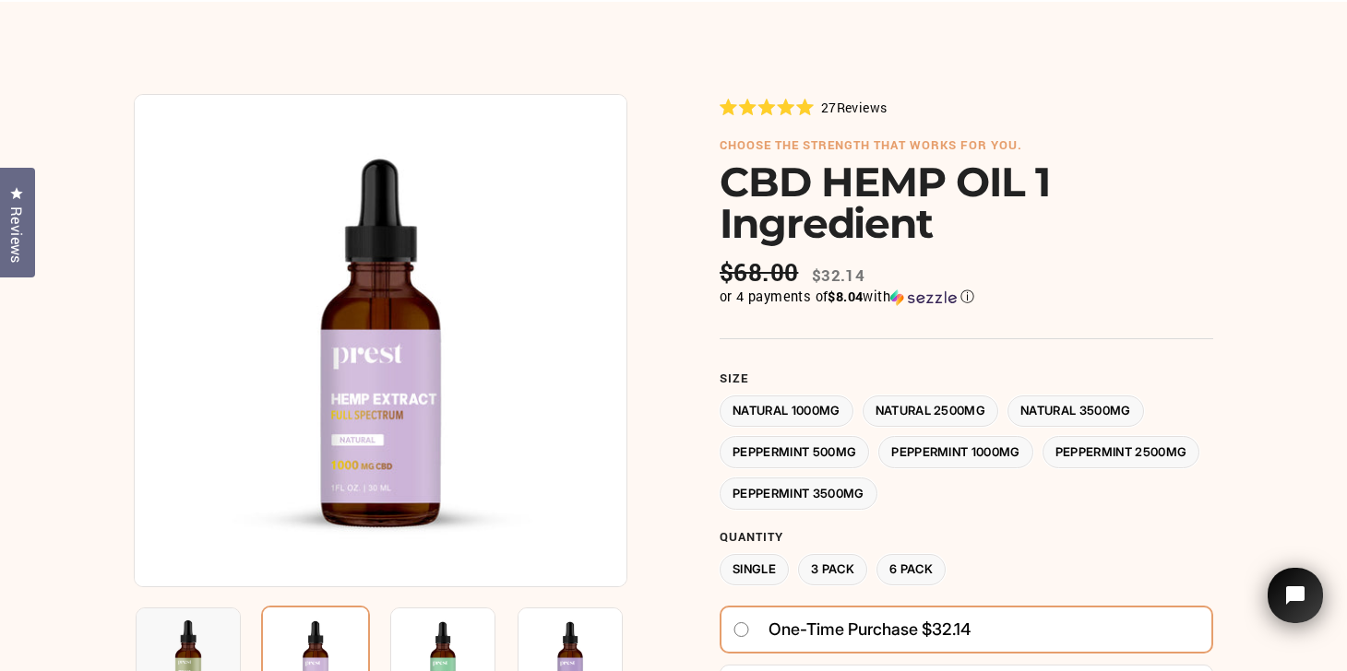
click at [983, 401] on label "Natural 2500MG" at bounding box center [930, 412] width 137 height 32
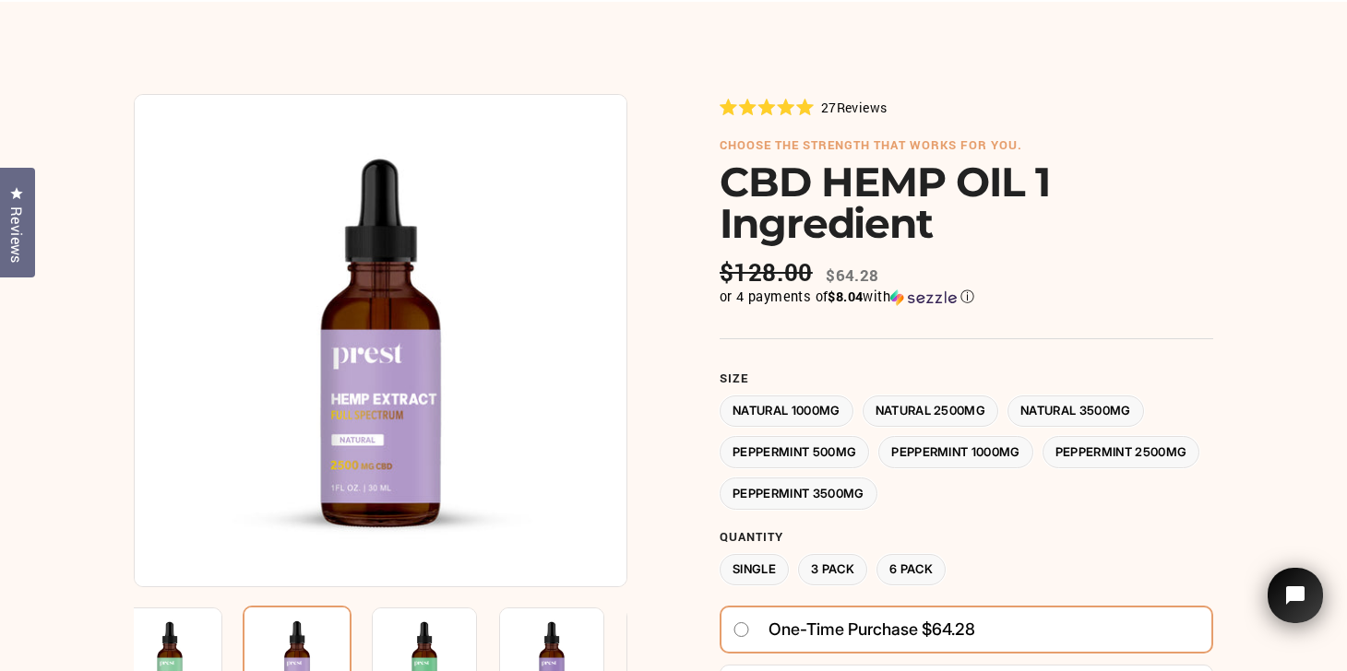
click at [1093, 411] on label "Natural 3500MG" at bounding box center [1075, 412] width 137 height 32
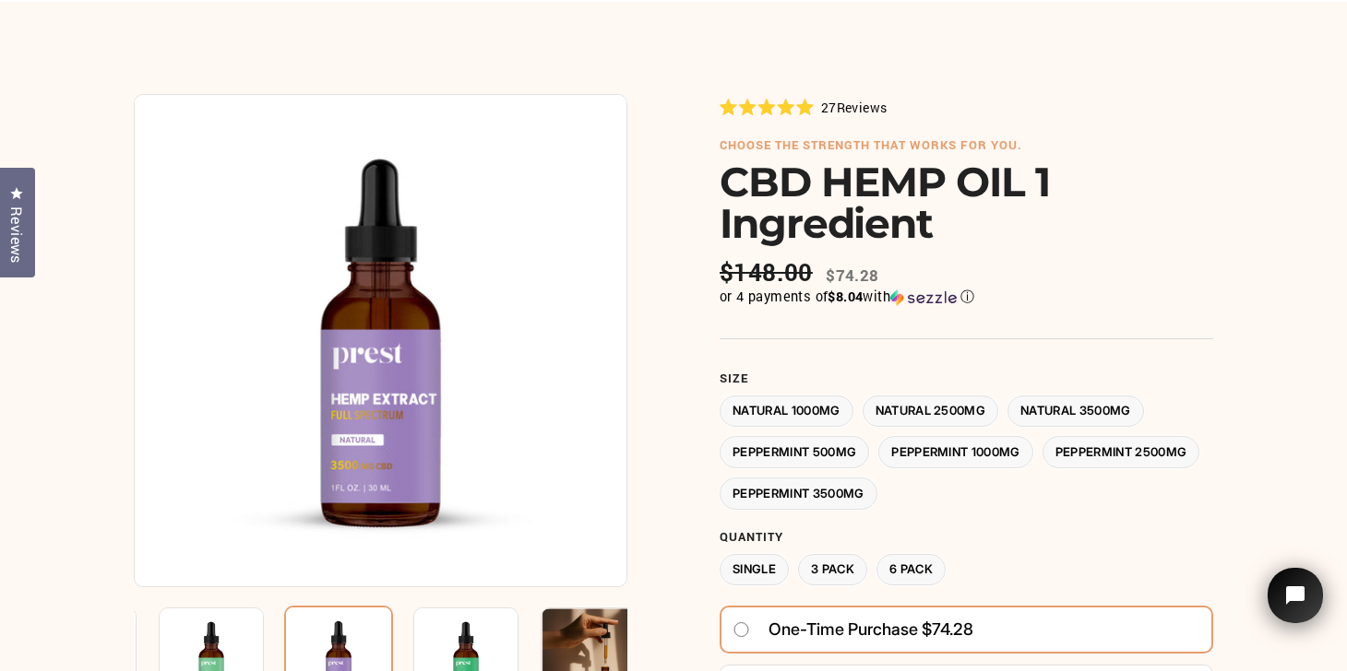
click at [954, 397] on label "Natural 2500MG" at bounding box center [930, 412] width 137 height 32
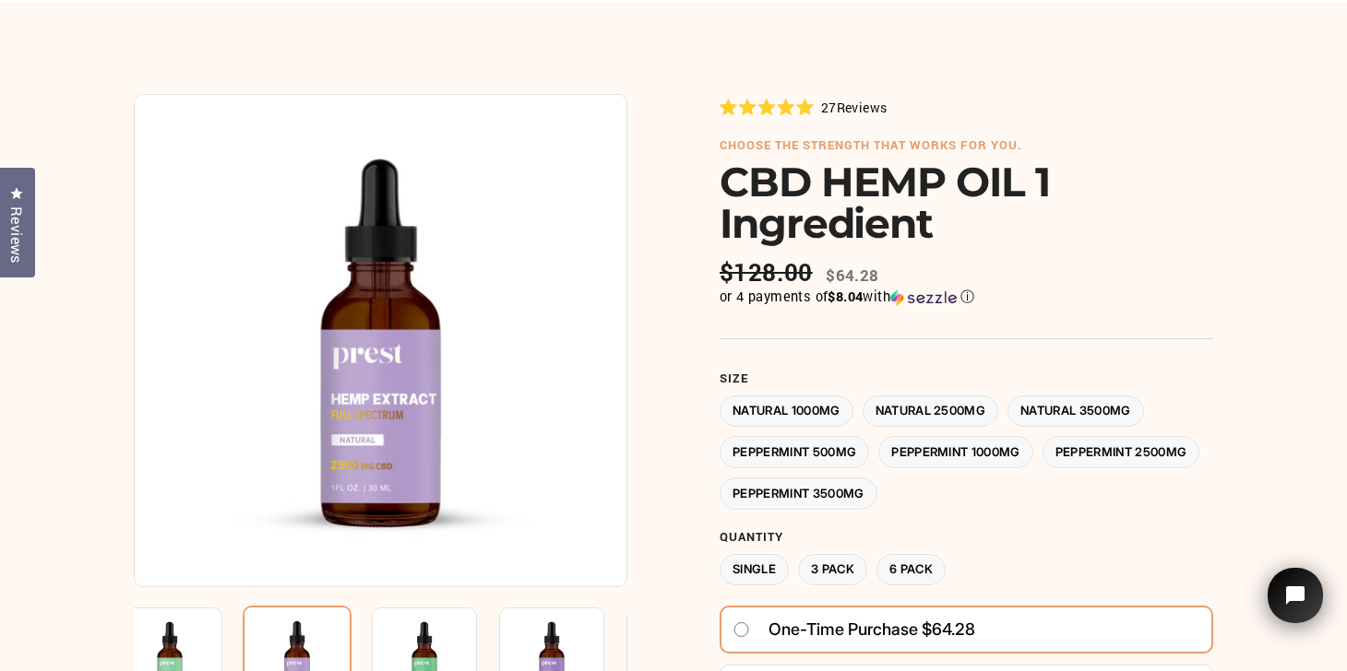
click at [1081, 404] on label "Natural 3500MG" at bounding box center [1075, 412] width 137 height 32
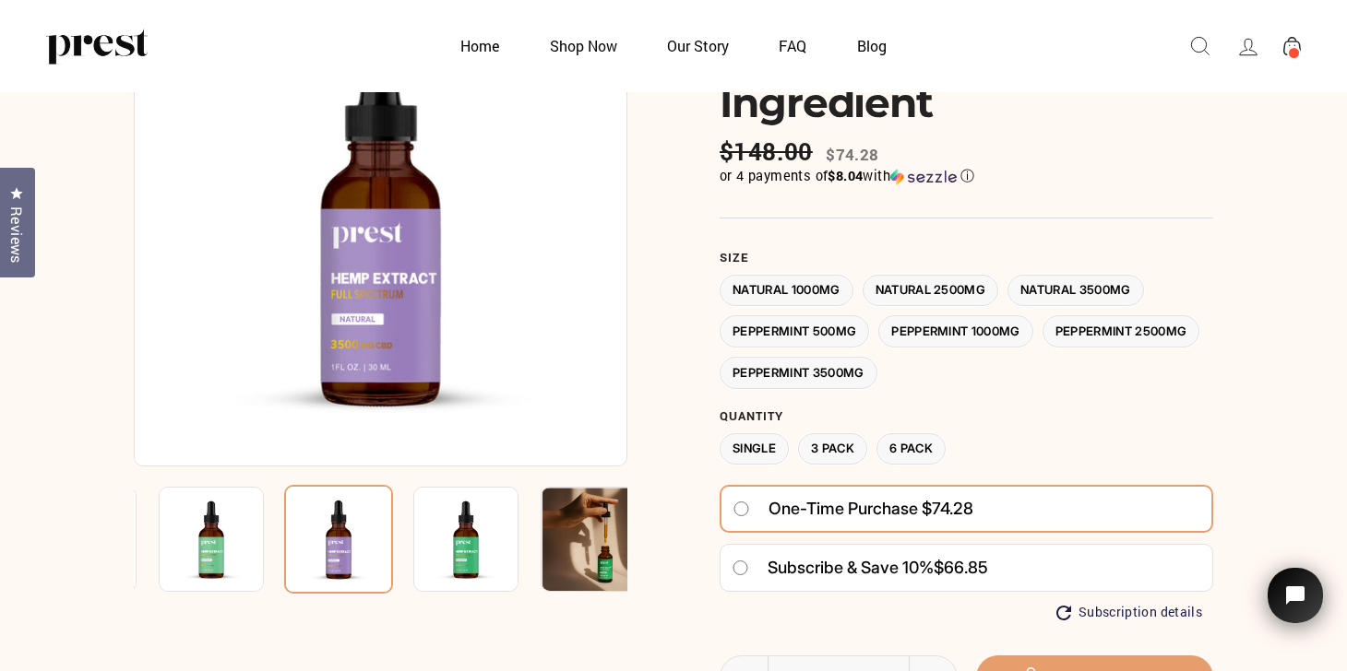
scroll to position [196, 0]
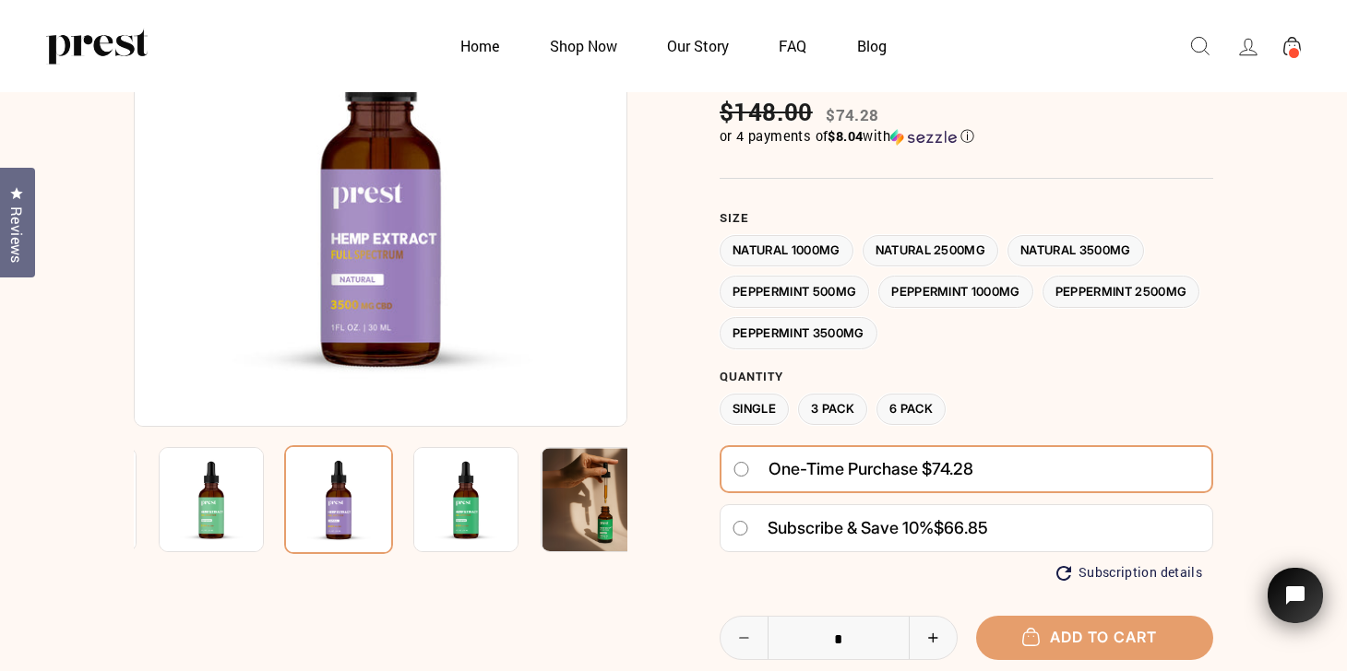
click at [806, 249] on label "Natural 1000MG" at bounding box center [786, 251] width 134 height 32
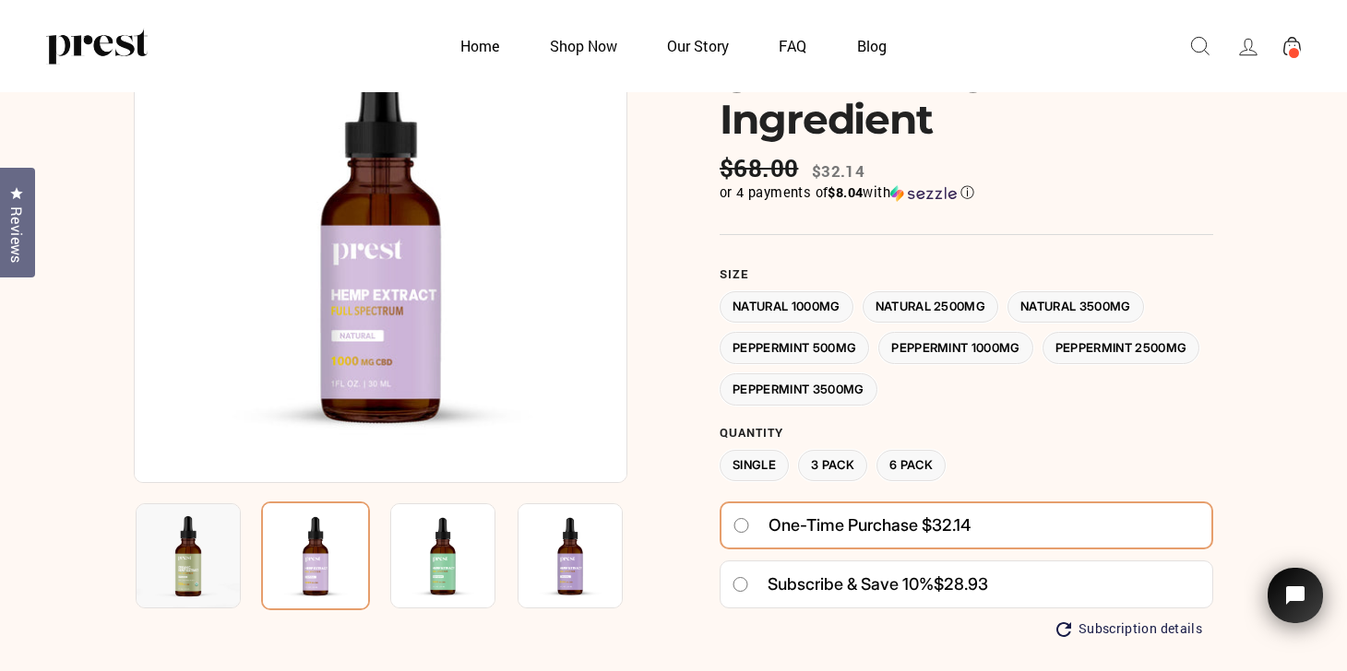
scroll to position [139, 0]
click at [1089, 308] on label "Natural 3500MG" at bounding box center [1075, 308] width 137 height 32
